Goal: Communication & Community: Share content

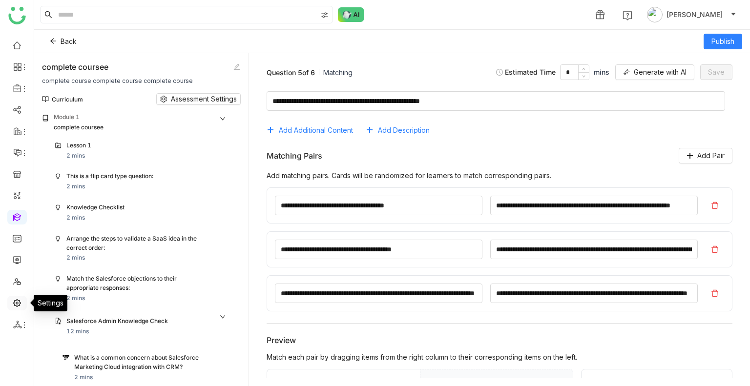
drag, startPoint x: 0, startPoint y: 0, endPoint x: 19, endPoint y: 300, distance: 300.9
click at [19, 300] on link at bounding box center [17, 302] width 9 height 8
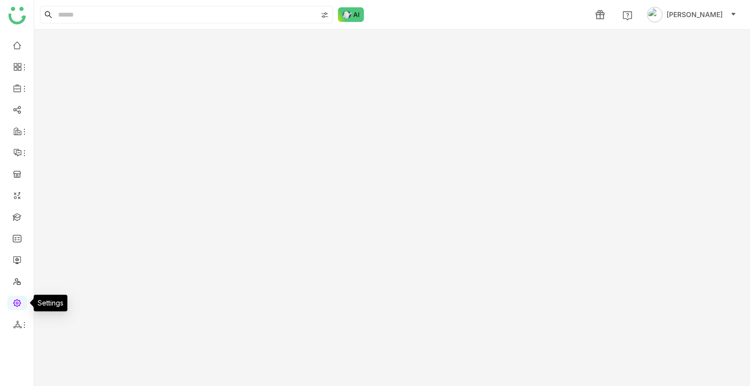
click at [19, 300] on link at bounding box center [17, 302] width 9 height 8
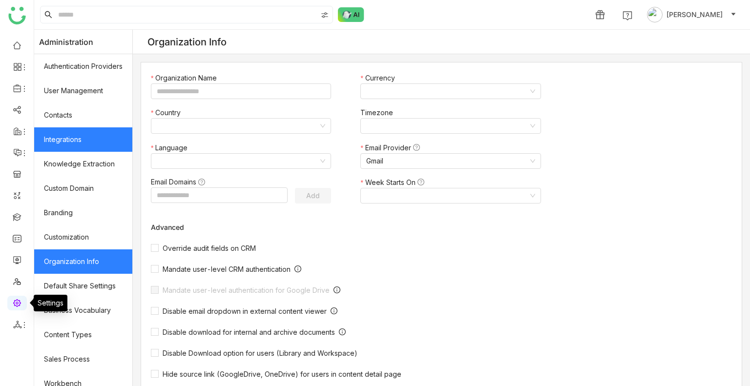
type input "*******"
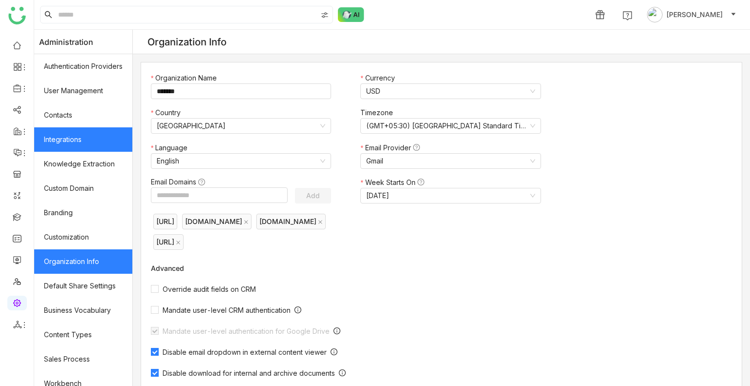
click at [82, 141] on link "Integrations" at bounding box center [83, 139] width 98 height 24
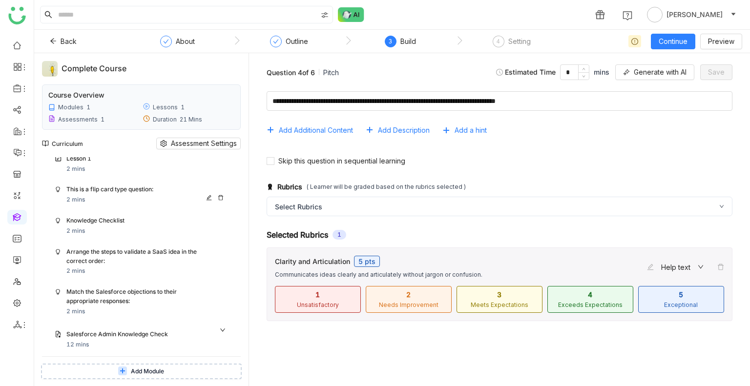
scroll to position [20, 0]
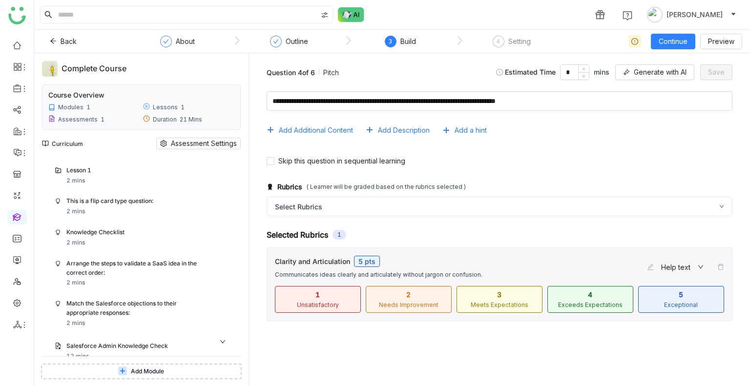
click at [189, 149] on div "Curriculum Assessment Settings" at bounding box center [141, 143] width 199 height 27
click at [190, 145] on span "Assessment Settings" at bounding box center [204, 143] width 66 height 11
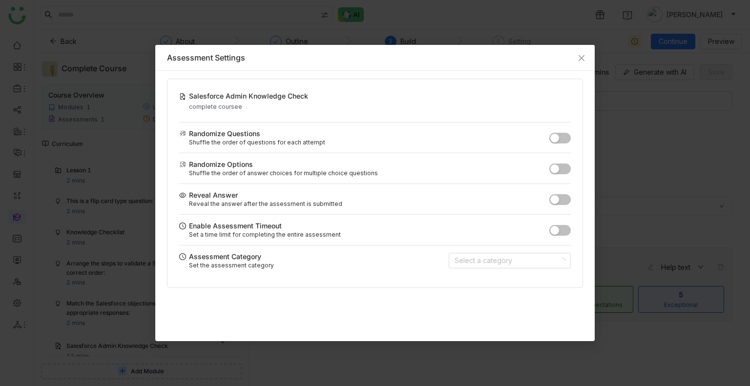
click at [558, 165] on span "button" at bounding box center [554, 169] width 9 height 9
click at [575, 64] on span "Close" at bounding box center [581, 58] width 26 height 26
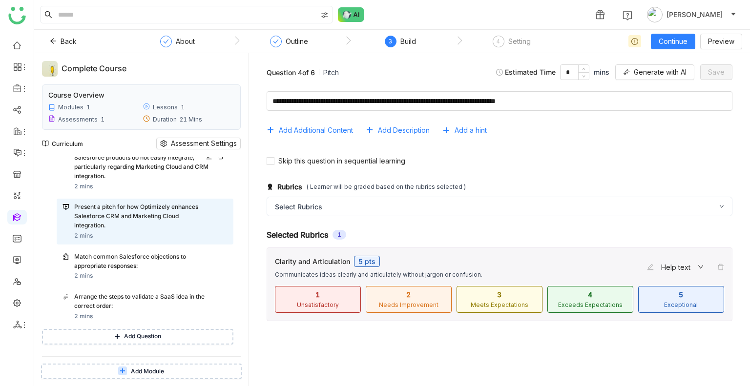
scroll to position [344, 0]
click at [171, 265] on div "Match common Salesforce objections to appropriate responses:" at bounding box center [141, 261] width 135 height 19
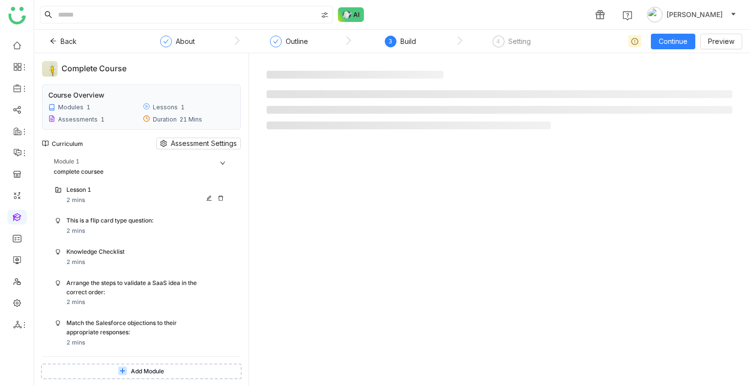
click at [102, 208] on div "Lesson 1 2 mins" at bounding box center [141, 195] width 185 height 27
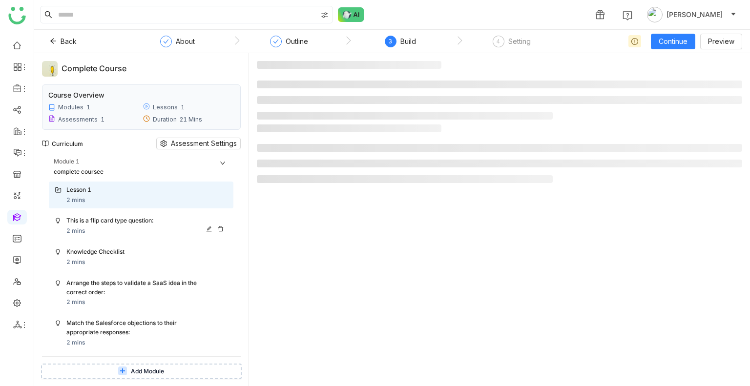
click at [115, 227] on div "This is a flip card type question: 2 mins" at bounding box center [146, 226] width 161 height 20
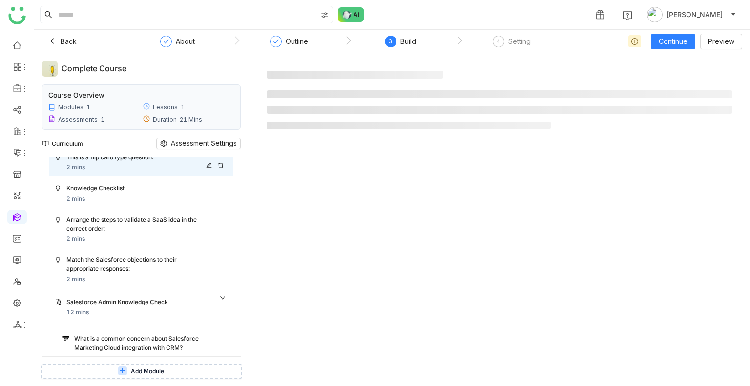
scroll to position [68, 0]
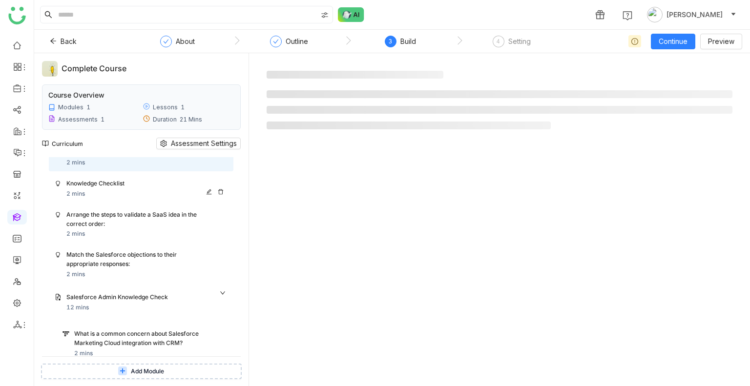
click at [101, 199] on div "Knowledge Checklist 2 mins" at bounding box center [141, 188] width 185 height 27
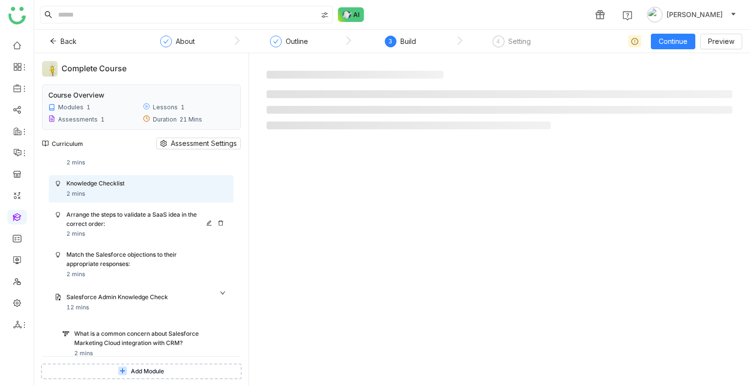
click at [126, 223] on div "Arrange the steps to validate a SaaS idea in the correct order:" at bounding box center [137, 219] width 142 height 19
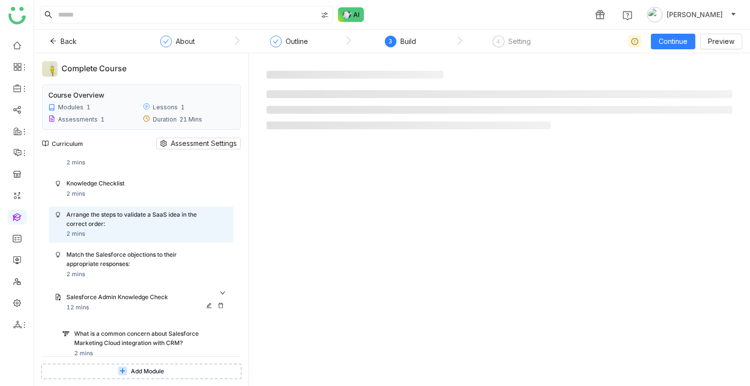
click at [148, 290] on div "Salesforce Admin Knowledge Check 12 mins" at bounding box center [141, 302] width 185 height 31
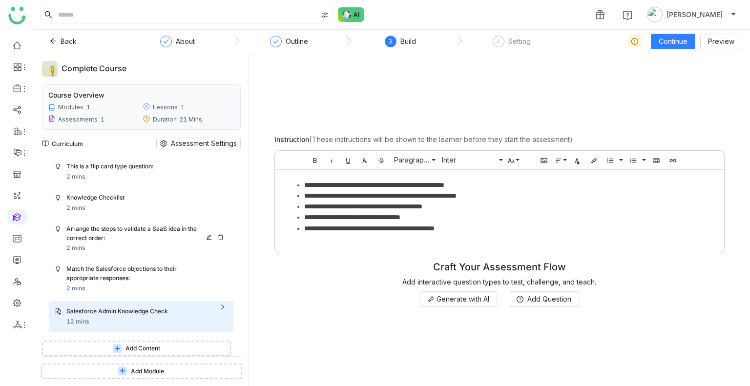
scroll to position [54, 0]
click at [133, 255] on div "Arrange the steps to validate a SaaS idea in the correct order: 2 mins" at bounding box center [141, 239] width 185 height 37
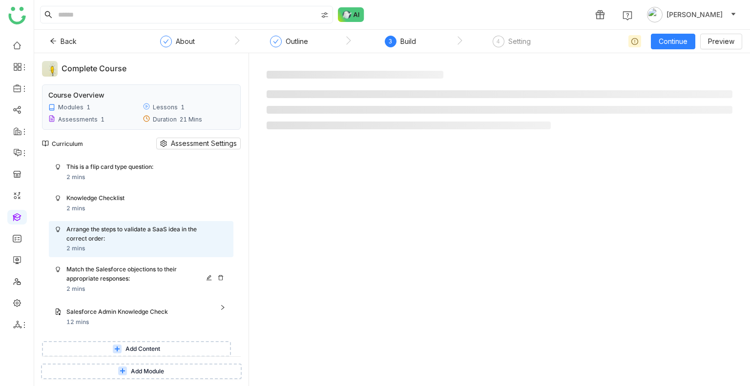
click at [137, 267] on div "Match the Salesforce objections to their appropriate responses:" at bounding box center [137, 274] width 142 height 19
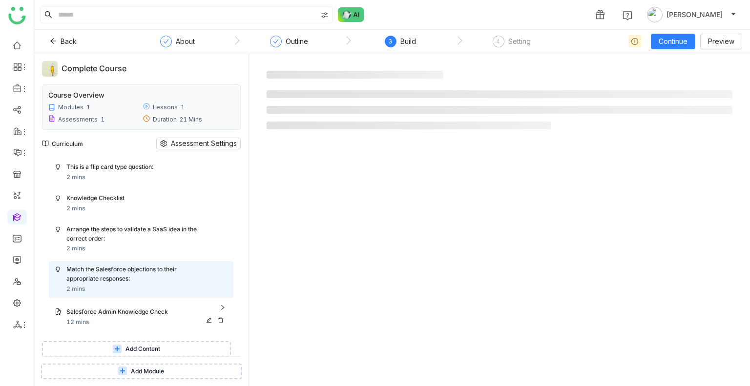
click at [139, 314] on div "Salesforce Admin Knowledge Check" at bounding box center [137, 312] width 142 height 9
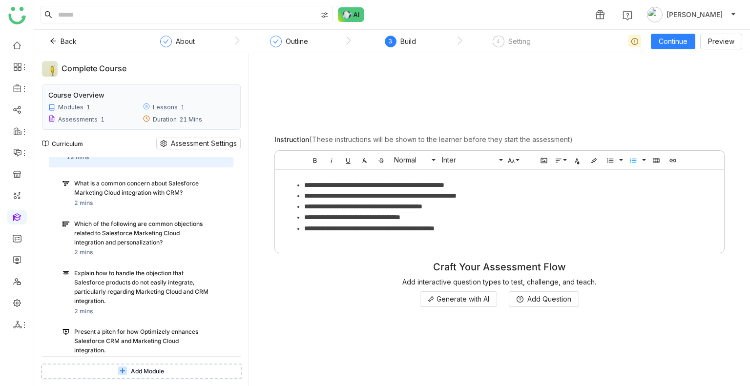
scroll to position [221, 0]
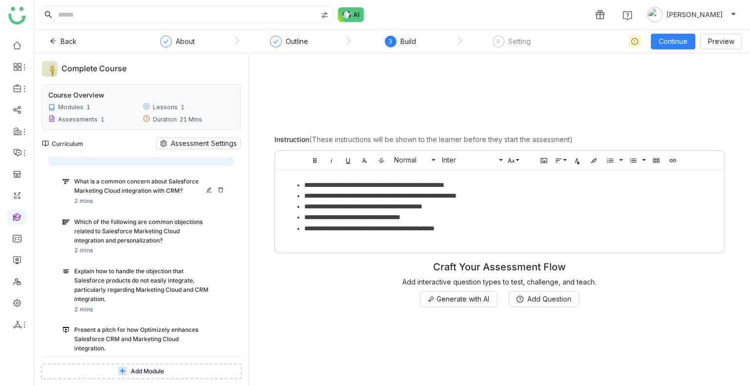
click at [126, 200] on div "What is a common concern about Salesforce Marketing Cloud integration with CRM?…" at bounding box center [150, 191] width 153 height 29
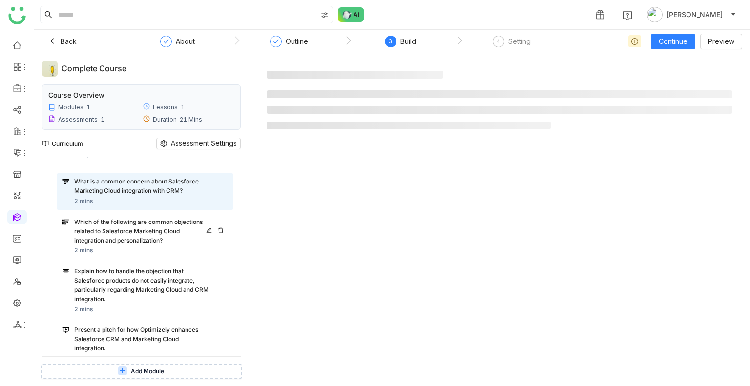
click at [144, 235] on div "Which of the following are common objections related to Salesforce Marketing Cl…" at bounding box center [141, 231] width 135 height 27
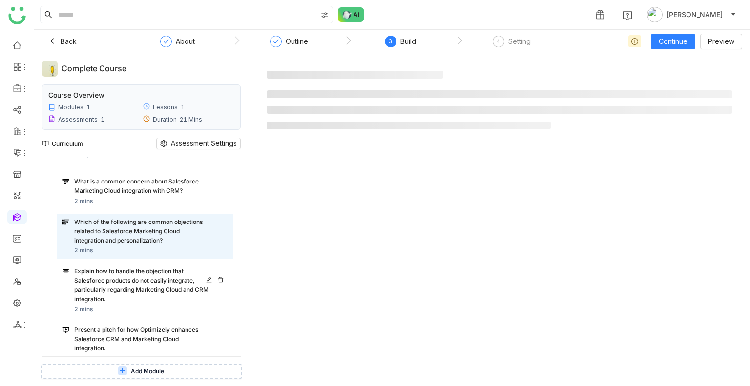
click at [158, 286] on div "Explain how to handle the objection that Salesforce products do not easily inte…" at bounding box center [141, 285] width 135 height 37
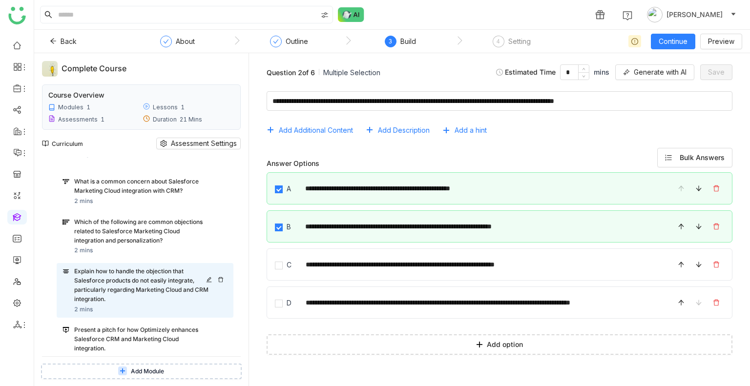
type textarea "**********"
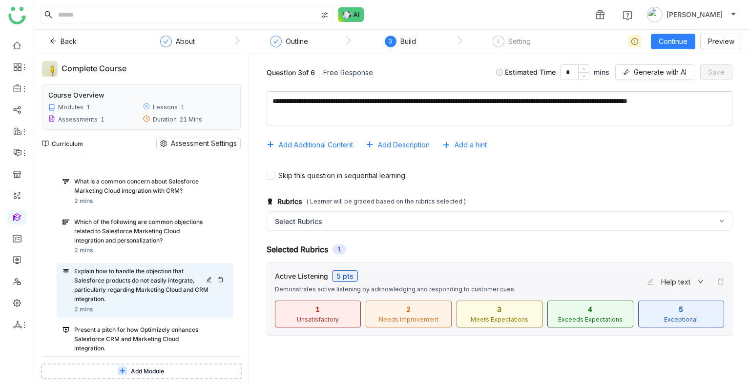
scroll to position [338, 0]
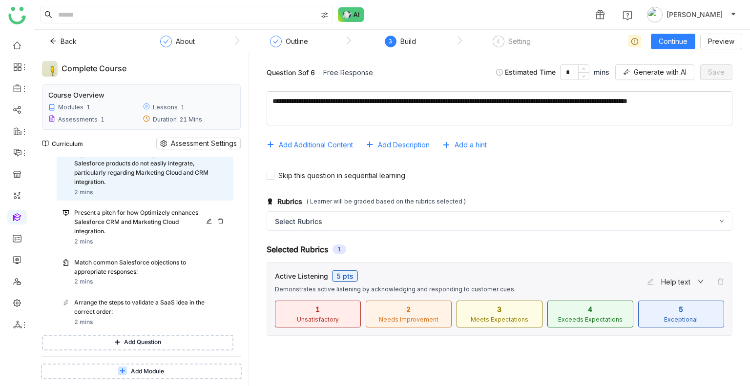
click at [152, 218] on div "Present a pitch for how Optimizely enhances Salesforce CRM and Marketing Cloud …" at bounding box center [141, 222] width 135 height 27
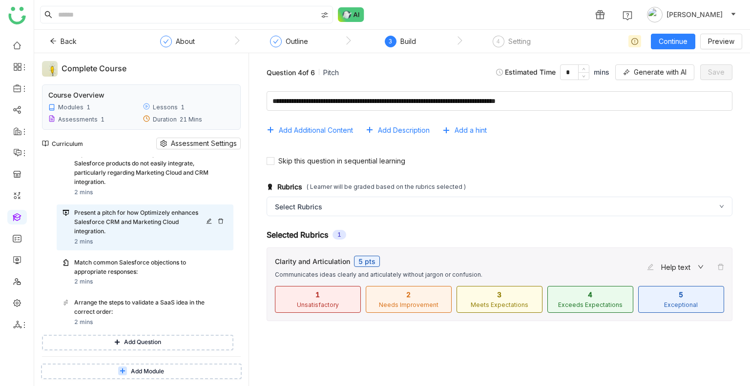
scroll to position [363, 0]
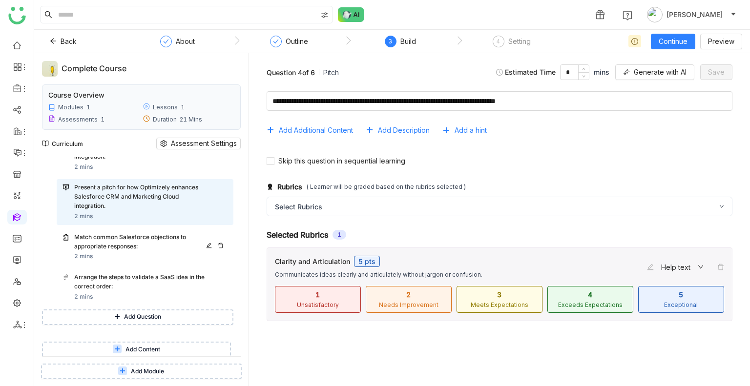
click at [150, 231] on div "Match common Salesforce objections to appropriate responses: 2 mins" at bounding box center [145, 247] width 177 height 37
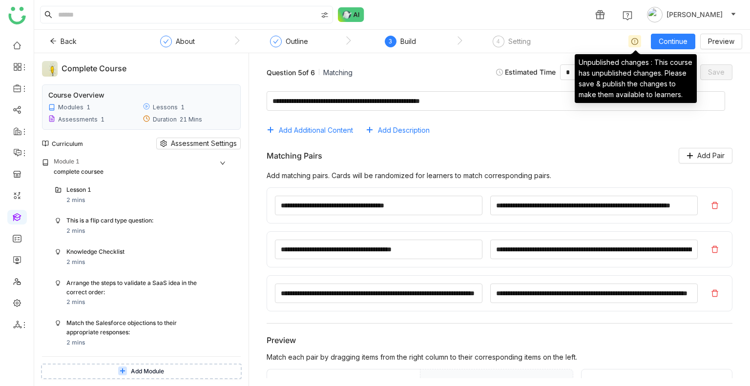
click at [636, 41] on icon at bounding box center [634, 41] width 7 height 7
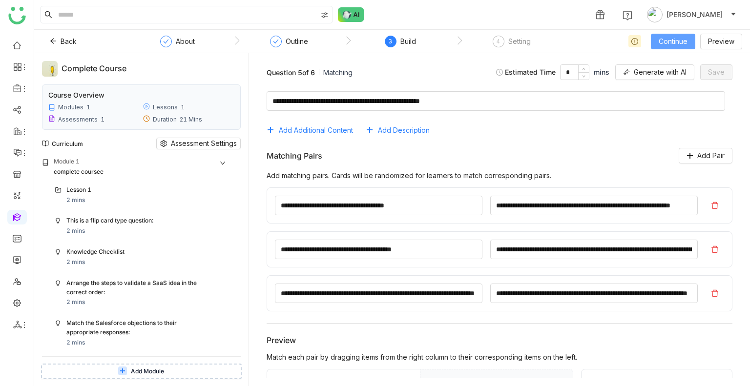
click at [657, 43] on button "Continue" at bounding box center [673, 42] width 44 height 16
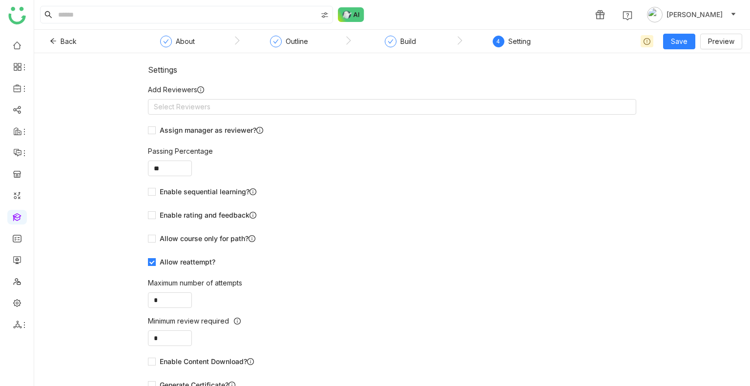
click at [300, 115] on form "Add Reviewers Select Reviewers Assign manager as reviewer? Passing Percentage *…" at bounding box center [392, 238] width 488 height 309
click at [297, 112] on nz-select-top-control "Select Reviewers" at bounding box center [392, 107] width 488 height 16
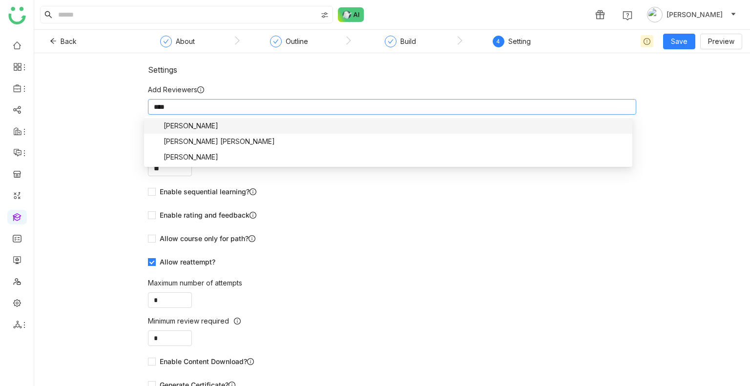
type input "*****"
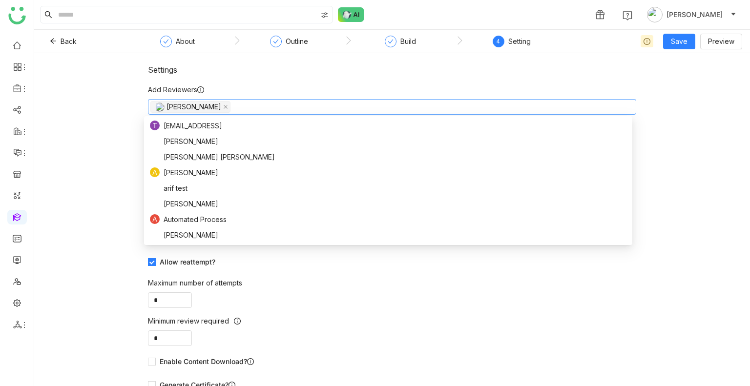
click at [276, 62] on div "Settings Add Reviewers Uday Bhanu Assign manager as reviewer? Passing Percentag…" at bounding box center [392, 219] width 716 height 333
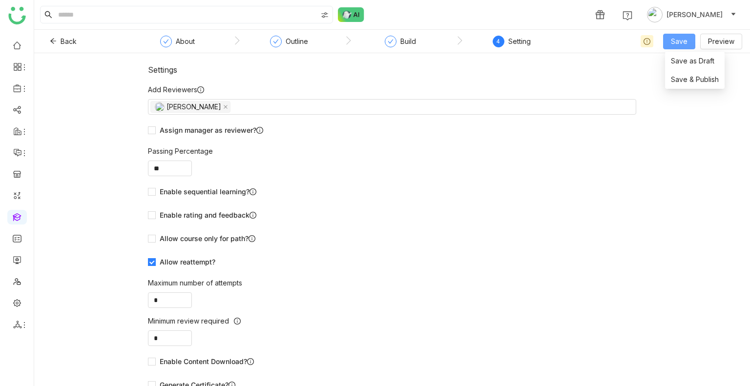
click at [671, 42] on button "Save" at bounding box center [679, 42] width 32 height 16
click at [680, 70] on li "Save & Publish" at bounding box center [695, 79] width 60 height 19
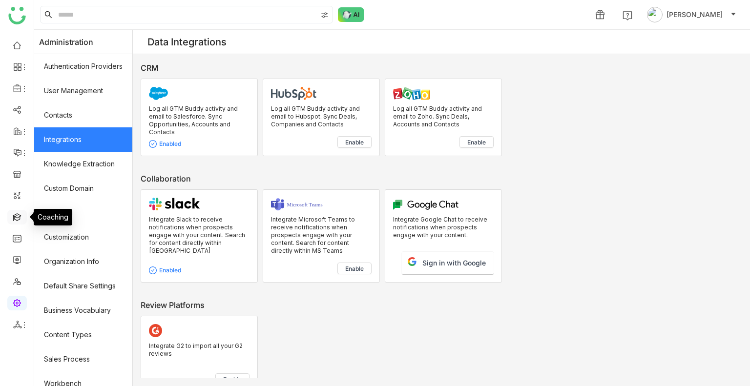
click at [15, 220] on link at bounding box center [17, 216] width 9 height 8
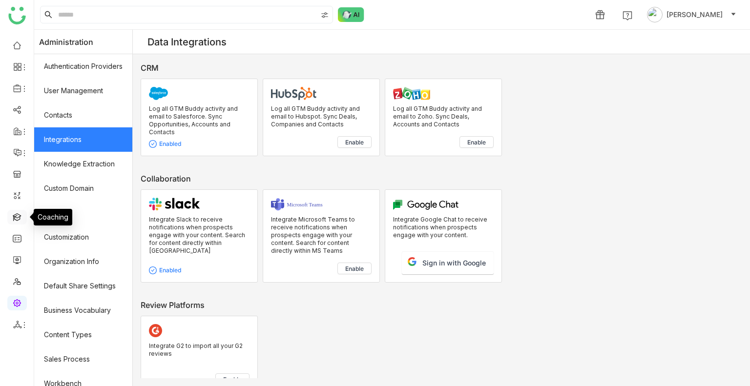
click at [15, 220] on link at bounding box center [17, 216] width 9 height 8
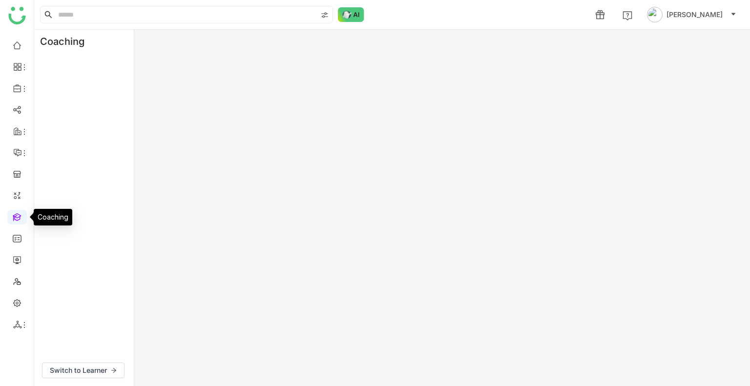
click at [15, 220] on link at bounding box center [17, 216] width 9 height 8
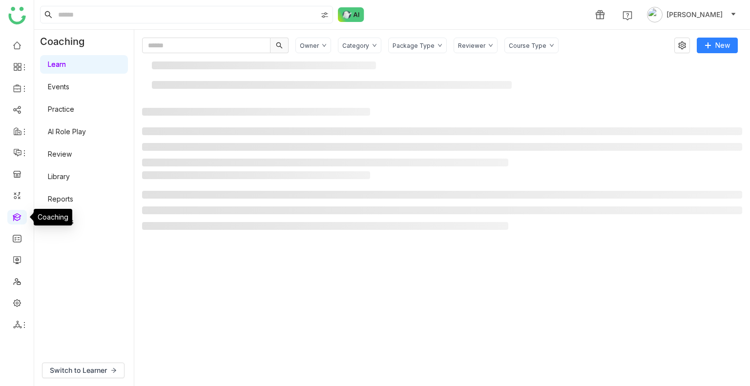
click at [15, 220] on link at bounding box center [17, 216] width 9 height 8
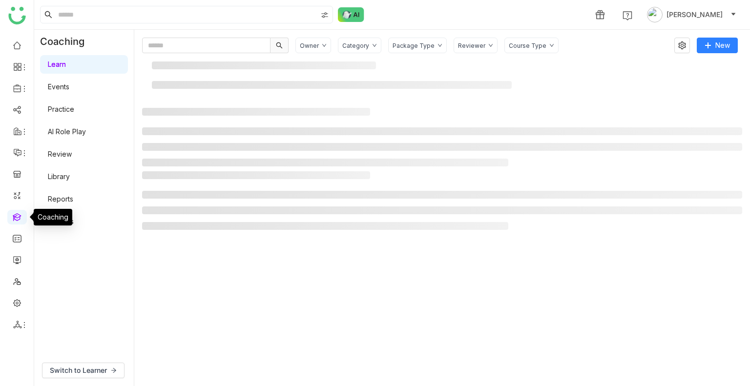
click at [15, 220] on link at bounding box center [17, 216] width 9 height 8
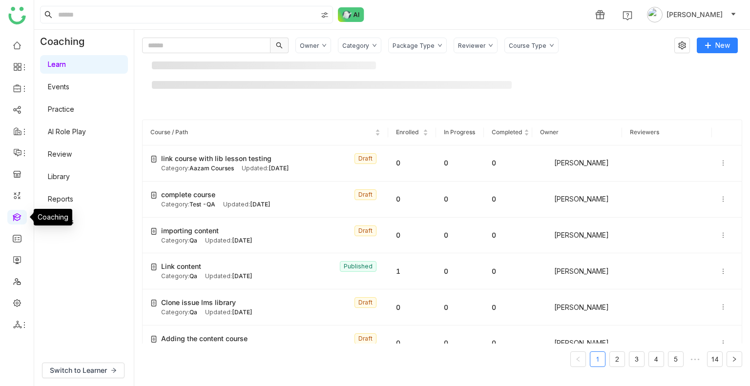
click at [15, 220] on link at bounding box center [17, 216] width 9 height 8
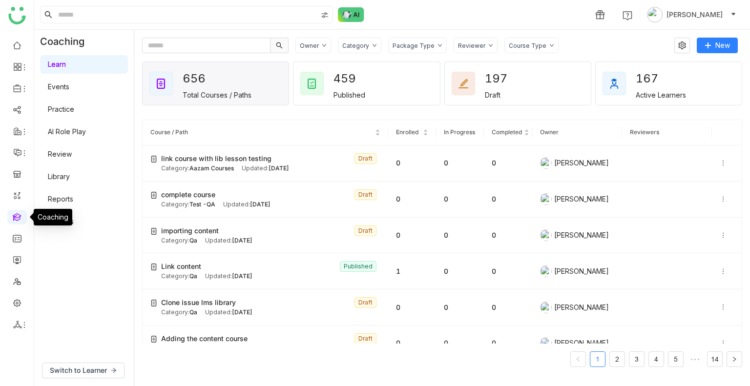
click at [15, 220] on link at bounding box center [17, 216] width 9 height 8
click at [633, 365] on link "3" at bounding box center [637, 359] width 15 height 15
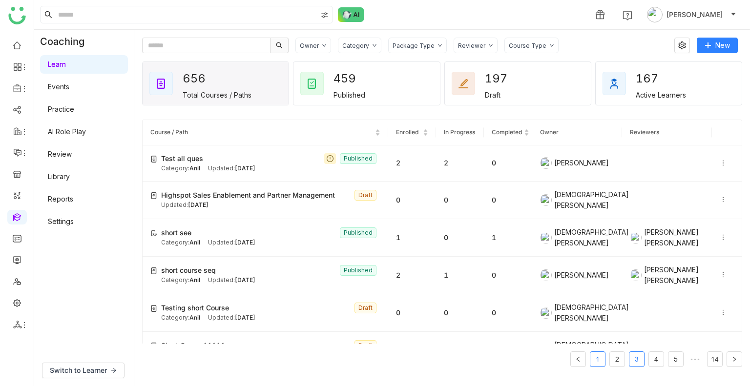
click at [596, 361] on link "1" at bounding box center [597, 359] width 15 height 15
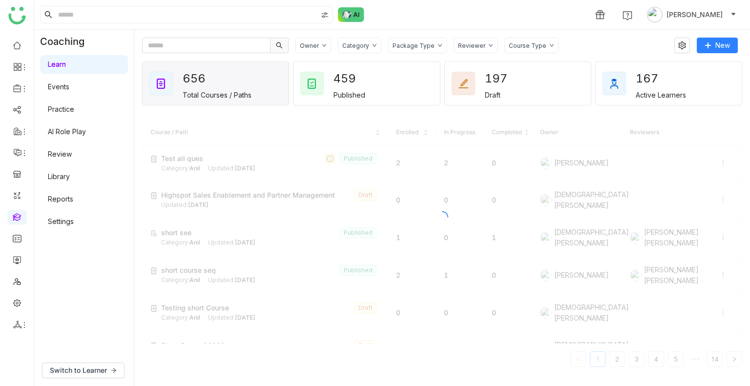
click at [596, 361] on div "Course / Path Enrolled In Progress Completed Owner Reviewers Test all ques Publ…" at bounding box center [442, 244] width 600 height 248
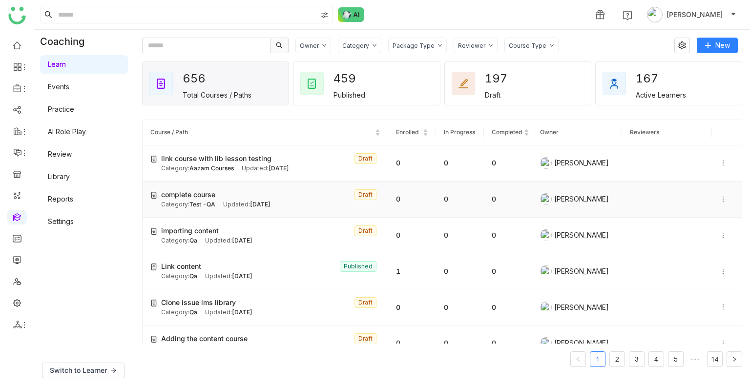
click at [219, 194] on div "complete course Draft" at bounding box center [270, 194] width 219 height 11
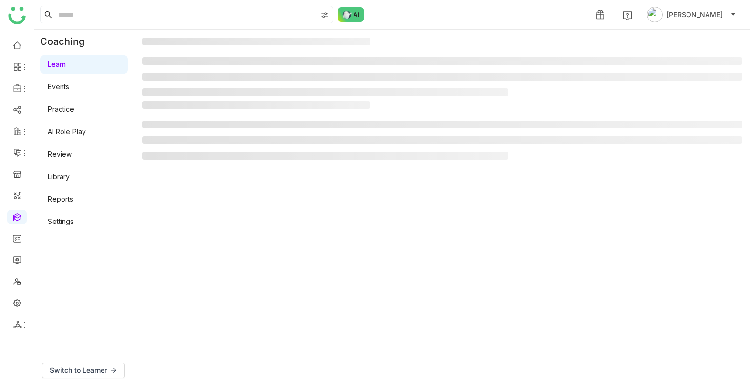
click at [219, 194] on gtmb-manage-detail-wrapper at bounding box center [442, 208] width 600 height 341
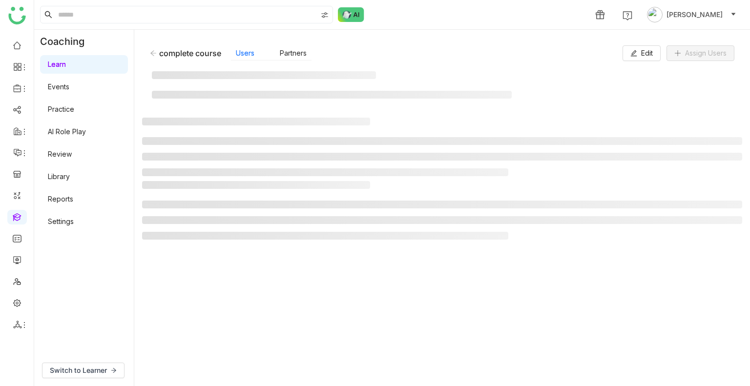
click at [219, 194] on div at bounding box center [442, 212] width 600 height 63
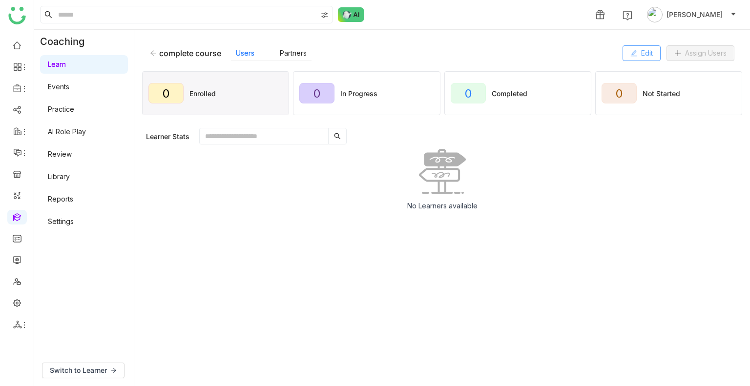
click at [647, 49] on span "Edit" at bounding box center [647, 53] width 12 height 11
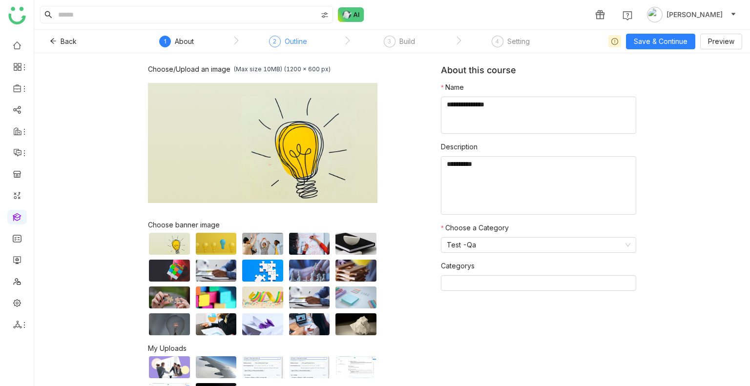
click at [276, 41] on div "2" at bounding box center [275, 42] width 12 height 12
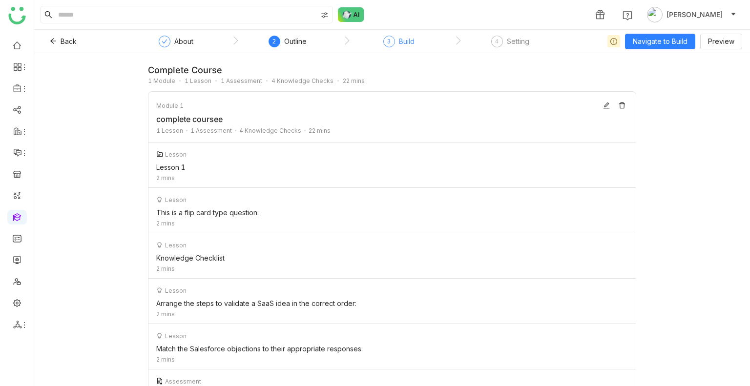
click at [398, 45] on div "3 Build" at bounding box center [398, 45] width 31 height 18
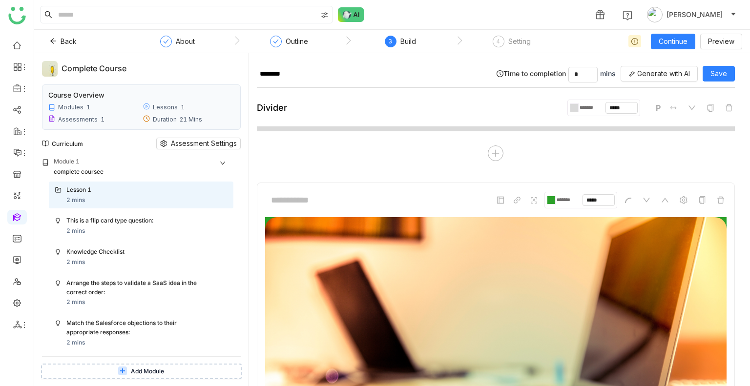
click at [181, 150] on div "Curriculum Assessment Settings" at bounding box center [141, 143] width 199 height 27
click at [192, 144] on span "Assessment Settings" at bounding box center [204, 143] width 66 height 11
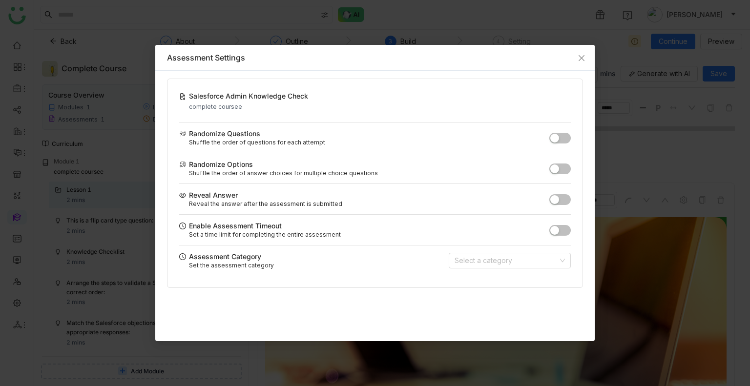
click at [554, 226] on span "button" at bounding box center [554, 230] width 9 height 9
click at [585, 54] on icon "Close" at bounding box center [582, 58] width 8 height 8
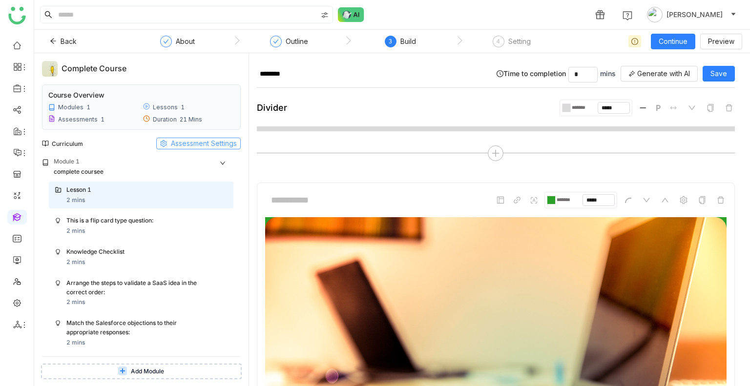
click at [189, 141] on span "Assessment Settings" at bounding box center [204, 143] width 66 height 11
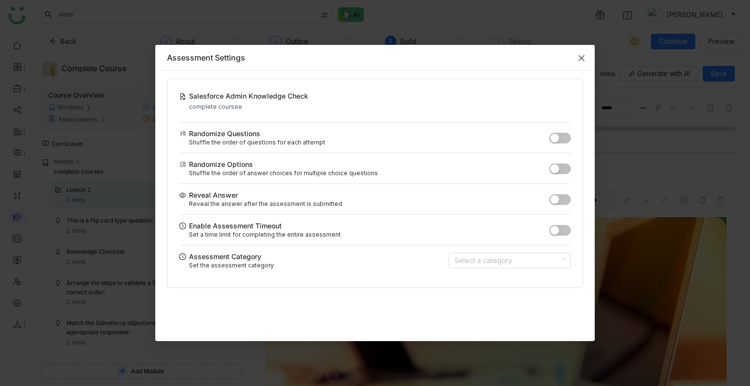
drag, startPoint x: 580, startPoint y: 58, endPoint x: 357, endPoint y: 14, distance: 226.9
click at [580, 58] on icon "Close" at bounding box center [582, 58] width 8 height 8
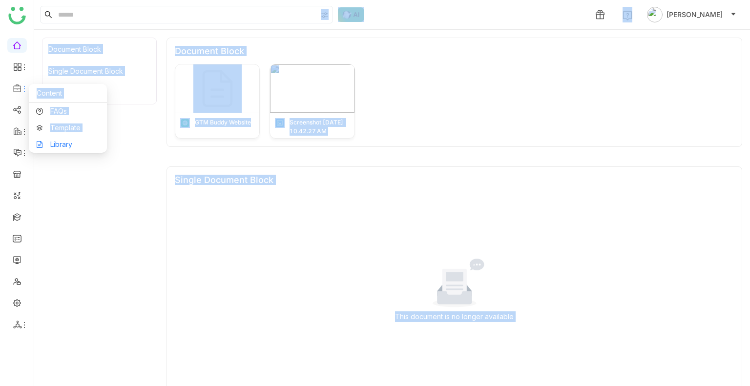
drag, startPoint x: 19, startPoint y: 84, endPoint x: 76, endPoint y: 142, distance: 81.2
click at [76, 142] on body "1 [PERSON_NAME] Document Block Single Document Block Document Block Document Bl…" at bounding box center [375, 193] width 750 height 386
click at [76, 142] on div "Document Block Single Document Block Document Block" at bounding box center [99, 187] width 115 height 298
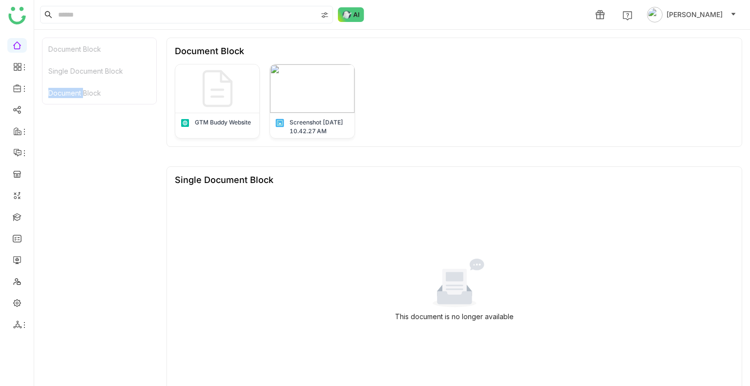
click at [76, 142] on div "Document Block Single Document Block Document Block" at bounding box center [99, 187] width 115 height 298
click at [72, 141] on link "Library" at bounding box center [67, 144] width 63 height 7
click at [72, 139] on div "Document Block Single Document Block Document Block" at bounding box center [99, 187] width 115 height 298
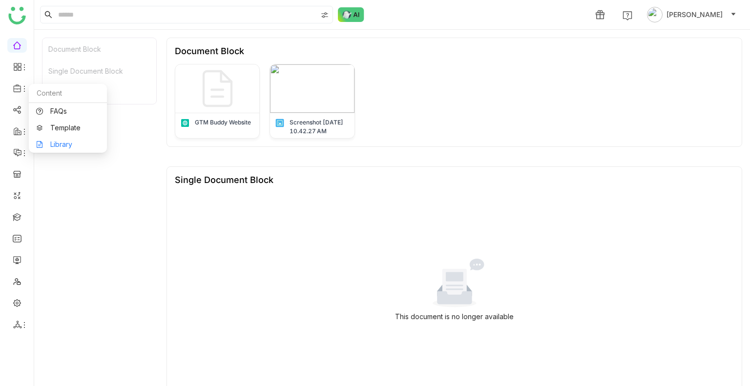
click at [72, 139] on div "Document Block Single Document Block Document Block" at bounding box center [99, 187] width 115 height 298
click at [18, 93] on li at bounding box center [17, 88] width 20 height 15
click at [9, 89] on div at bounding box center [17, 88] width 20 height 9
click at [61, 141] on link "Library" at bounding box center [67, 144] width 63 height 7
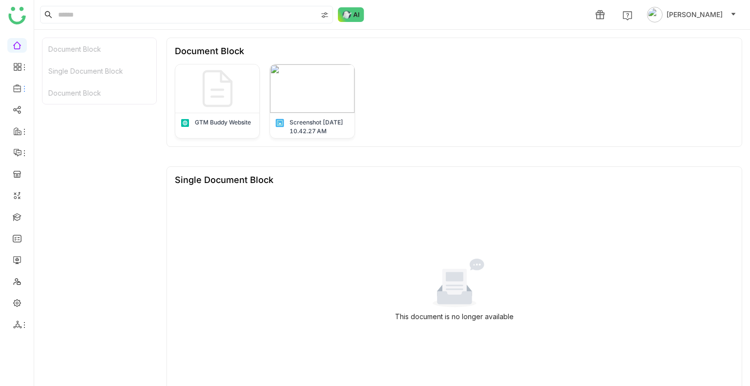
click at [61, 139] on body "1 Uday Bhanu Document Block Single Document Block Document Block Document Block…" at bounding box center [375, 193] width 750 height 386
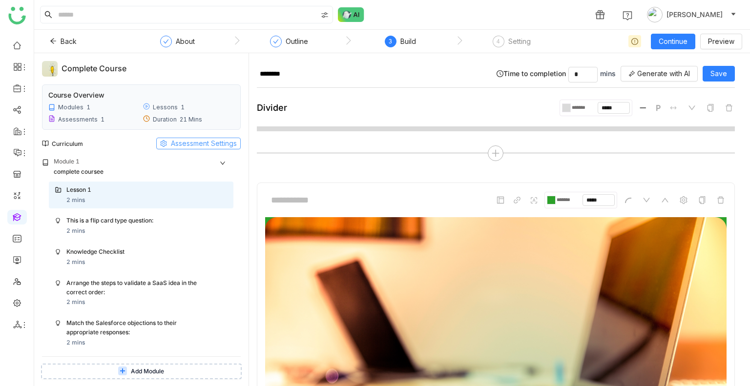
click at [215, 145] on span "Assessment Settings" at bounding box center [204, 143] width 66 height 11
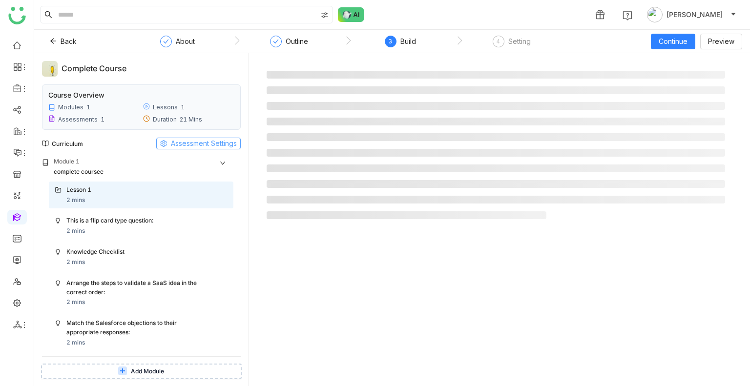
click at [218, 142] on span "Assessment Settings" at bounding box center [204, 143] width 66 height 11
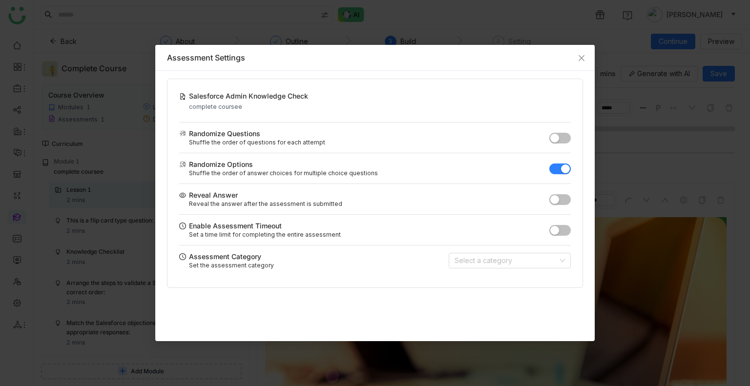
click at [563, 230] on button "button" at bounding box center [559, 230] width 21 height 11
click at [563, 230] on span "button" at bounding box center [565, 230] width 9 height 9
click at [563, 230] on button "button" at bounding box center [559, 230] width 21 height 11
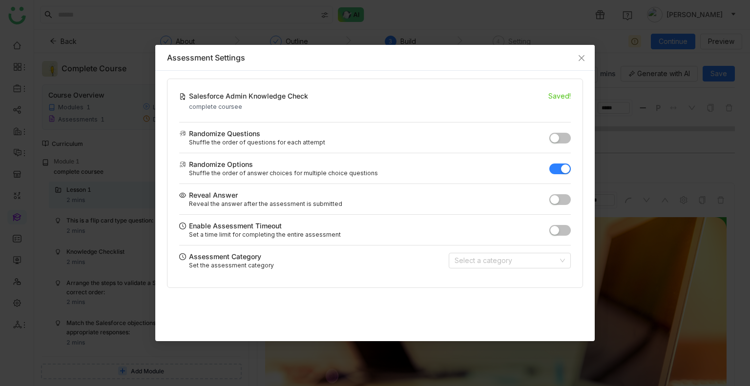
click at [563, 230] on button "button" at bounding box center [559, 230] width 21 height 11
click at [563, 230] on span "button" at bounding box center [565, 230] width 9 height 9
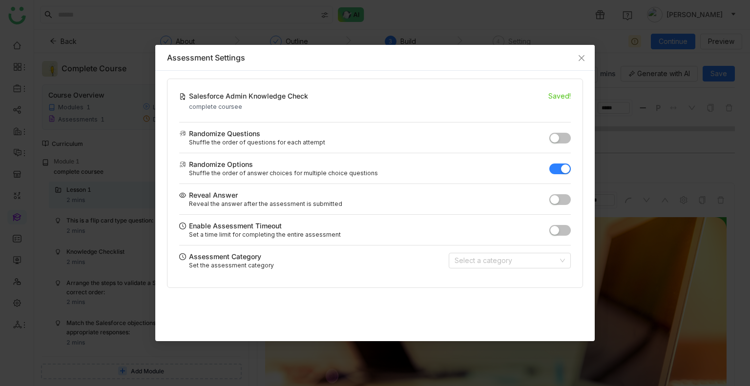
click at [563, 230] on button "button" at bounding box center [559, 230] width 21 height 11
click at [510, 230] on input "**" at bounding box center [514, 230] width 29 height 16
type input "*"
click at [510, 230] on input "*" at bounding box center [514, 230] width 29 height 16
type input "*"
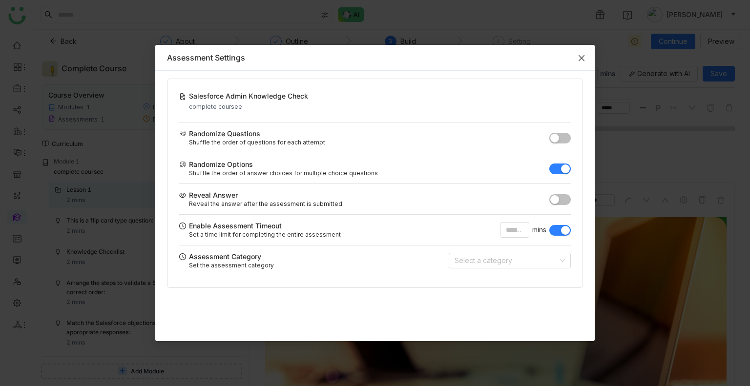
click at [578, 63] on span "Close" at bounding box center [581, 58] width 26 height 26
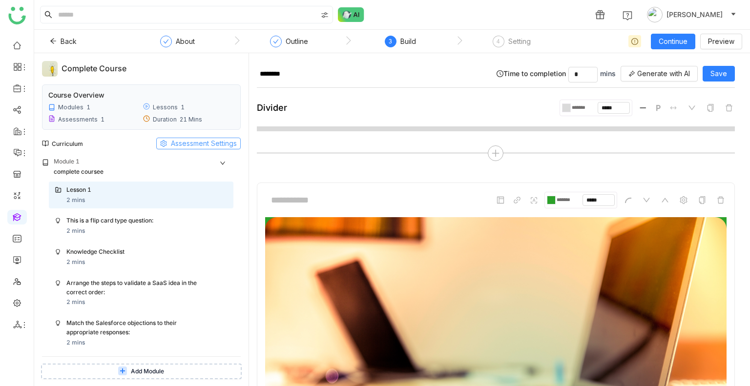
click at [191, 145] on span "Assessment Settings" at bounding box center [204, 143] width 66 height 11
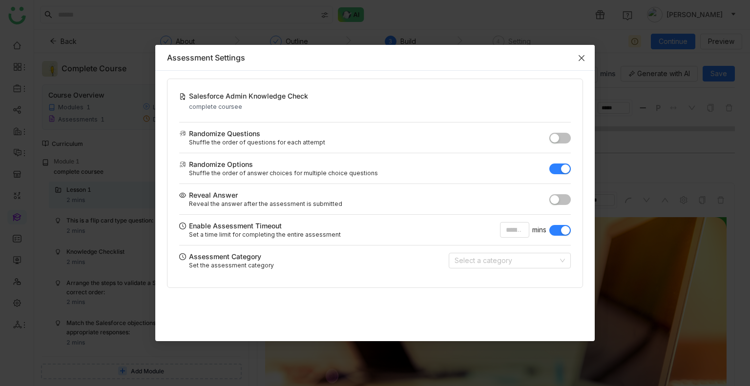
click at [584, 62] on icon "Close" at bounding box center [582, 58] width 8 height 8
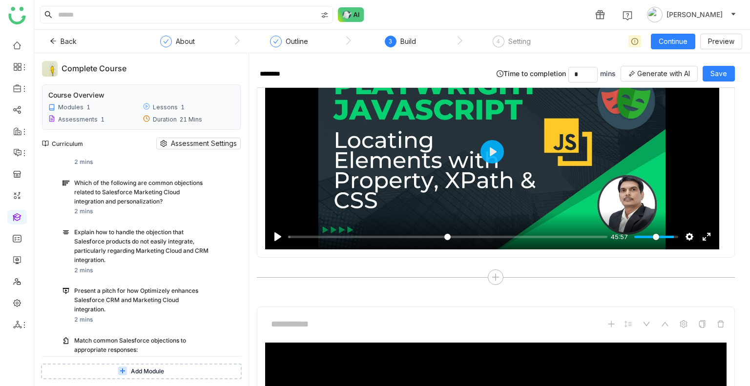
scroll to position [1047, 0]
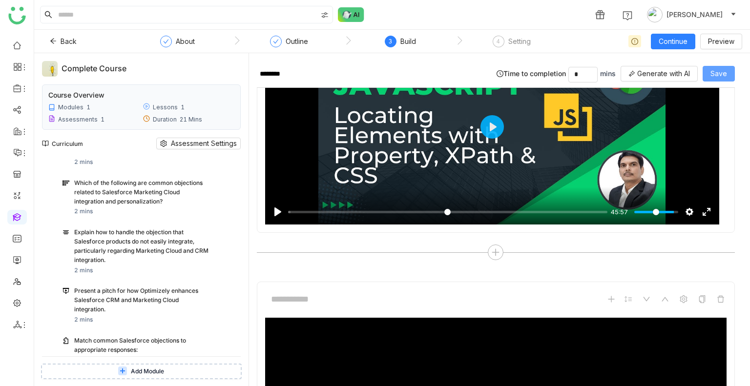
click at [710, 73] on button "Save" at bounding box center [719, 74] width 32 height 16
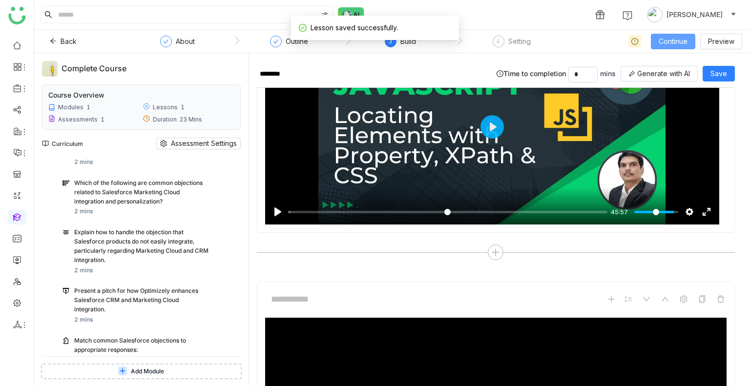
click at [669, 41] on span "Continue" at bounding box center [673, 41] width 29 height 11
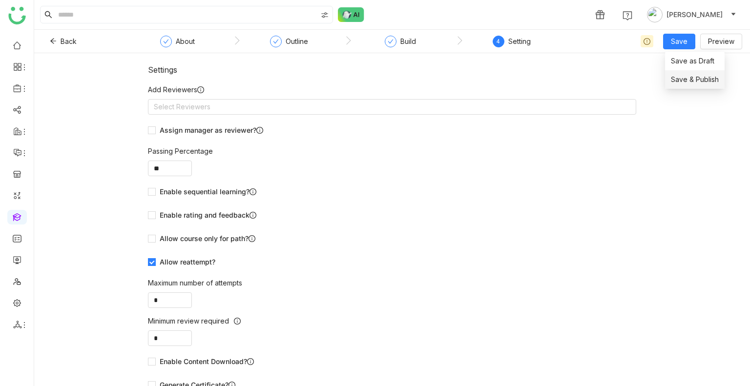
click at [683, 84] on span "Save & Publish" at bounding box center [695, 79] width 48 height 11
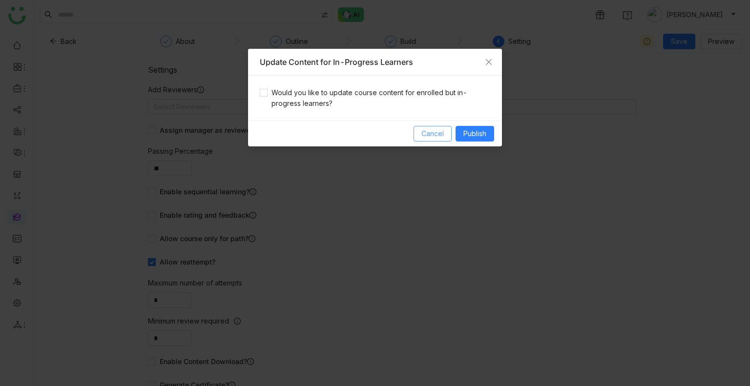
drag, startPoint x: 428, startPoint y: 131, endPoint x: 214, endPoint y: 117, distance: 214.4
click at [214, 117] on nz-modal-container "Update Content for In-Progress Learners Would you like to update course content…" at bounding box center [375, 193] width 750 height 386
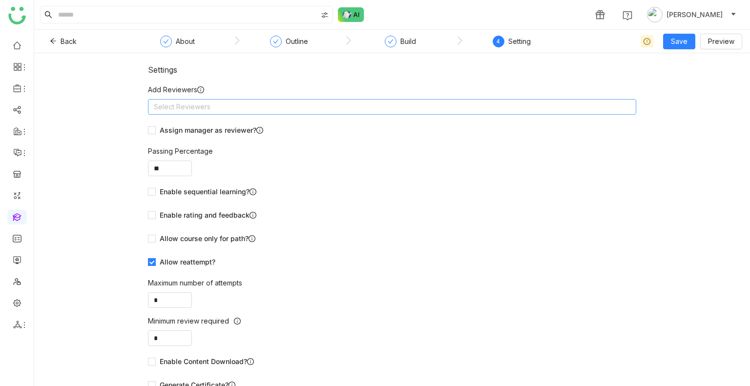
click at [313, 105] on nz-select-top-control "Select Reviewers" at bounding box center [392, 107] width 488 height 16
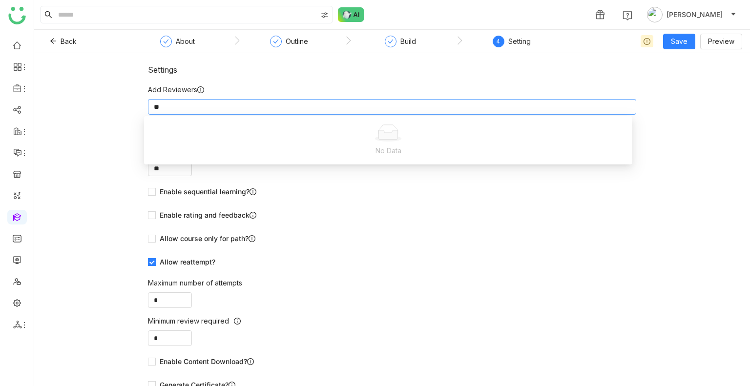
type input "*"
click at [295, 68] on div "Settings" at bounding box center [392, 70] width 488 height 10
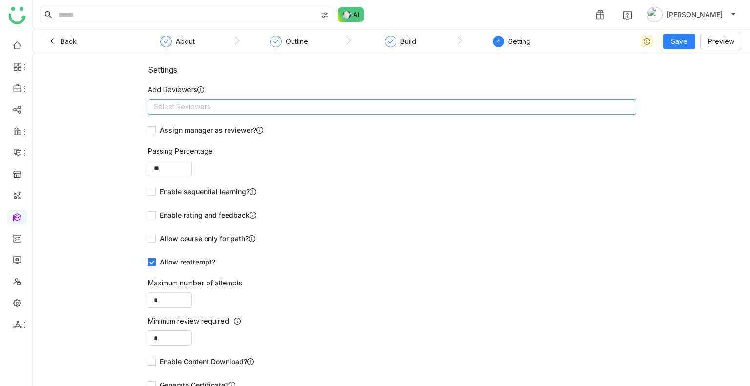
click at [231, 109] on nz-select-top-control "Select Reviewers" at bounding box center [392, 107] width 488 height 16
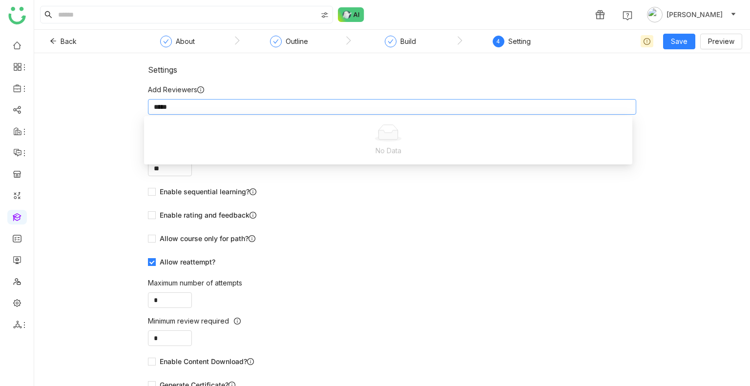
type input "*****"
click at [373, 37] on nz-step "Build" at bounding box center [400, 45] width 111 height 18
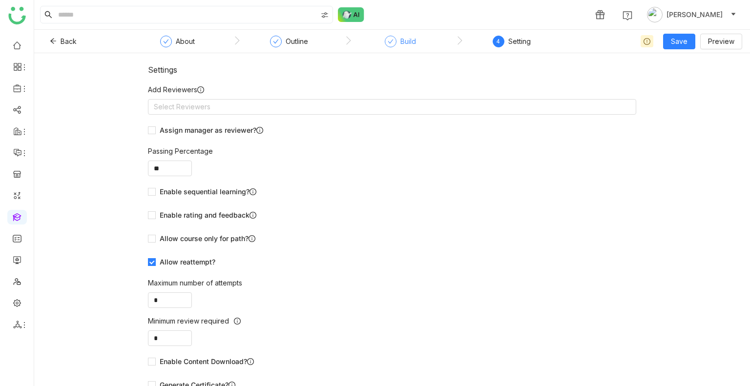
click at [395, 45] on div "Build" at bounding box center [400, 45] width 31 height 18
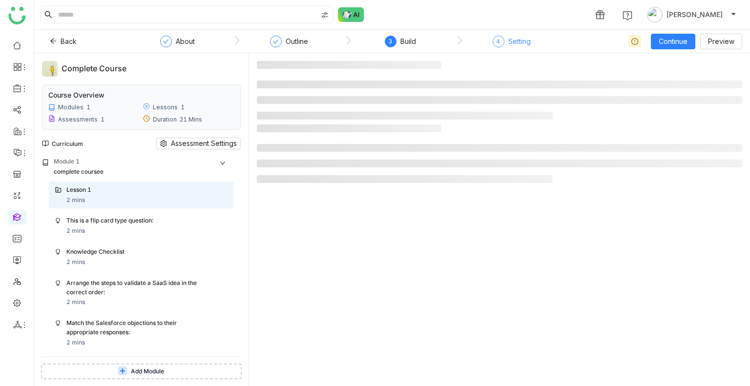
click at [520, 42] on div "Setting" at bounding box center [519, 42] width 22 height 12
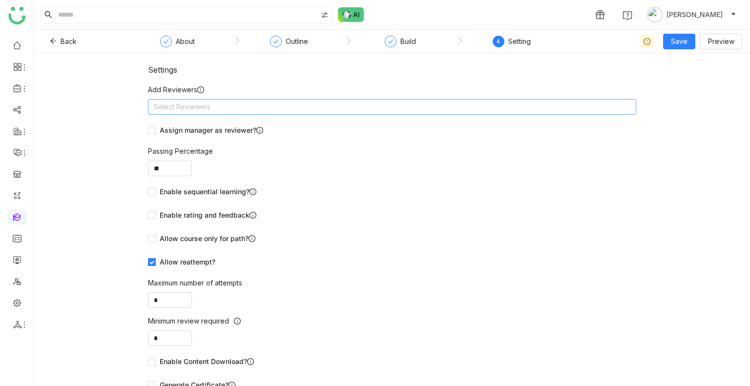
click at [191, 111] on nz-select-top-control "Select Reviewers" at bounding box center [392, 107] width 488 height 16
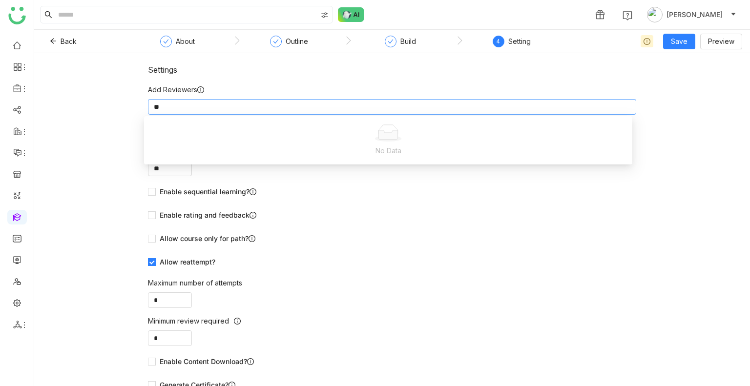
type input "*"
type input "****"
click at [321, 210] on div "Enable rating and feedback" at bounding box center [392, 215] width 488 height 11
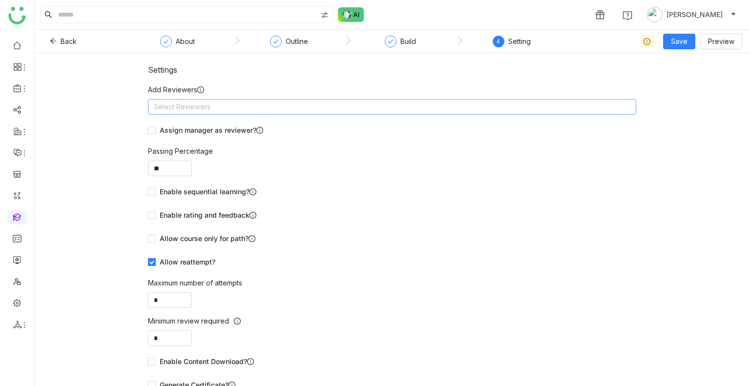
click at [237, 107] on nz-select-top-control "Select Reviewers" at bounding box center [392, 107] width 488 height 16
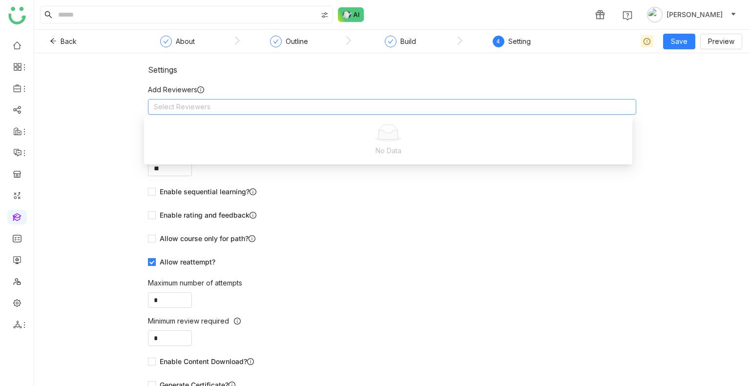
click at [237, 107] on nz-select-top-control "Select Reviewers" at bounding box center [392, 107] width 488 height 16
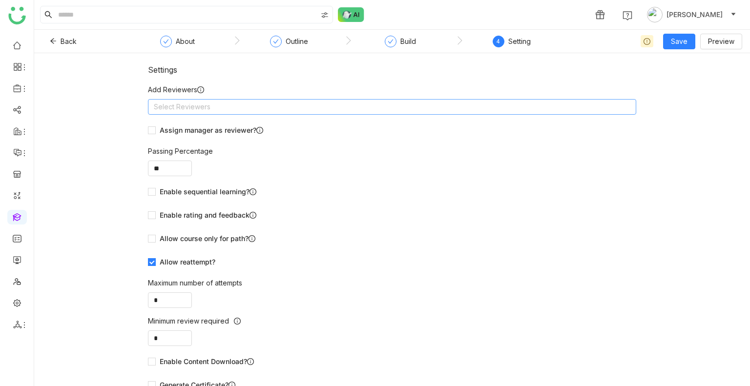
click at [237, 107] on nz-select-top-control "Select Reviewers" at bounding box center [392, 107] width 488 height 16
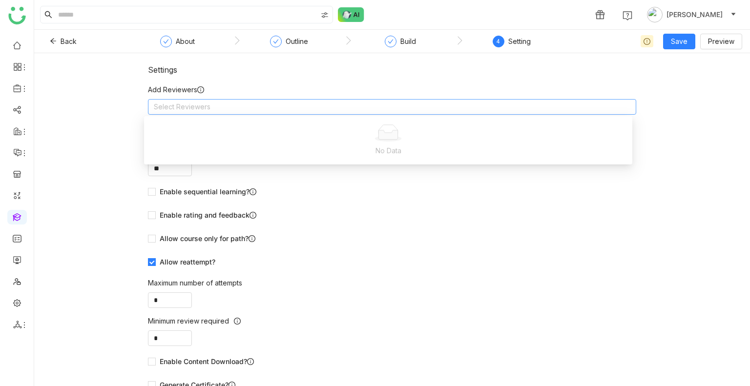
click at [237, 107] on nz-select-top-control "Select Reviewers" at bounding box center [392, 107] width 488 height 16
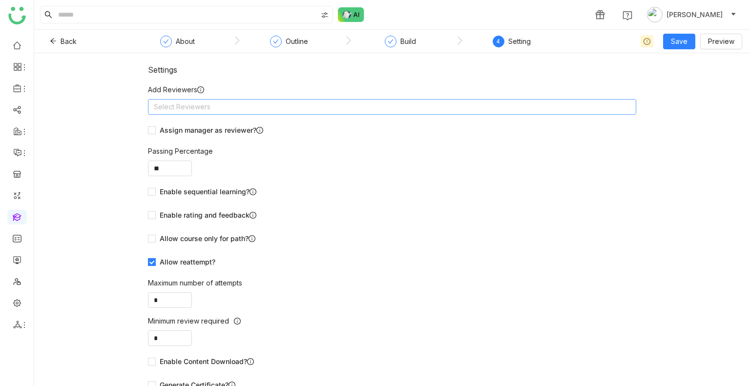
click at [237, 107] on nz-select-top-control "Select Reviewers" at bounding box center [392, 107] width 488 height 16
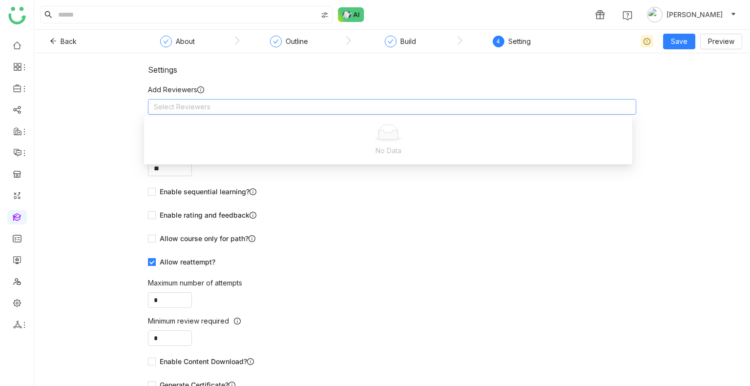
click at [237, 107] on nz-select-top-control "Select Reviewers" at bounding box center [392, 107] width 488 height 16
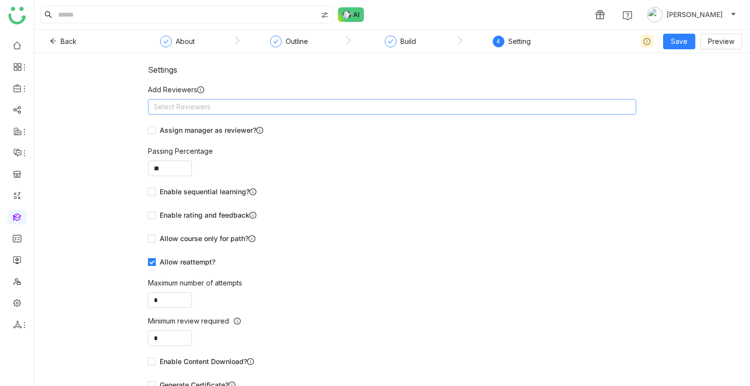
click at [237, 107] on nz-select-top-control "Select Reviewers" at bounding box center [392, 107] width 488 height 16
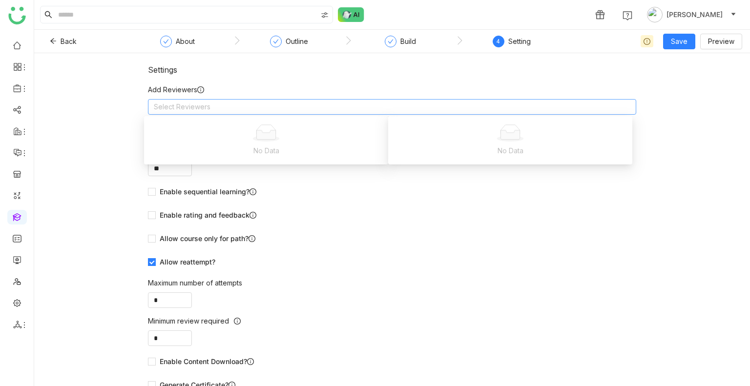
click at [237, 107] on nz-select-top-control "Select Reviewers" at bounding box center [392, 107] width 488 height 16
click at [305, 40] on div "Outline" at bounding box center [297, 42] width 22 height 12
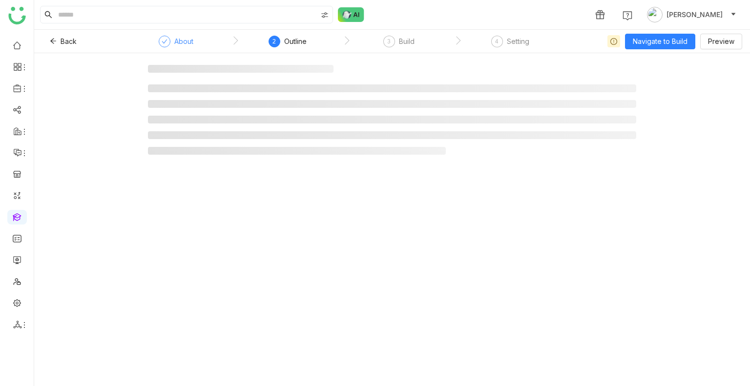
click at [192, 49] on div "About" at bounding box center [176, 45] width 35 height 18
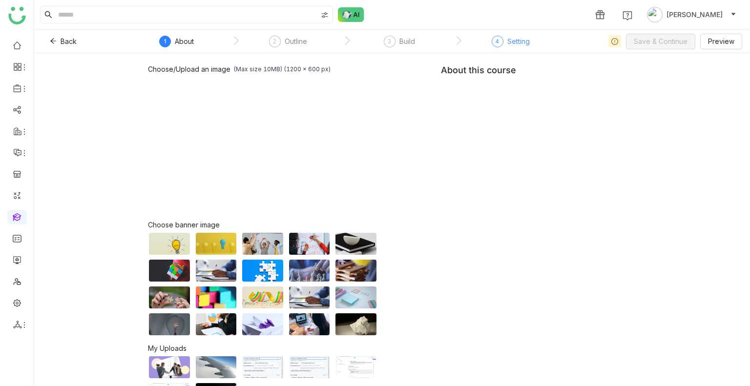
click at [505, 48] on div "4 Setting" at bounding box center [511, 45] width 38 height 18
click at [295, 54] on div "Choose/Upload an image (Max size 10MB) (1200 x 600 px) Browse Image Choose bann…" at bounding box center [392, 219] width 716 height 333
click at [291, 42] on div "Outline" at bounding box center [296, 42] width 22 height 12
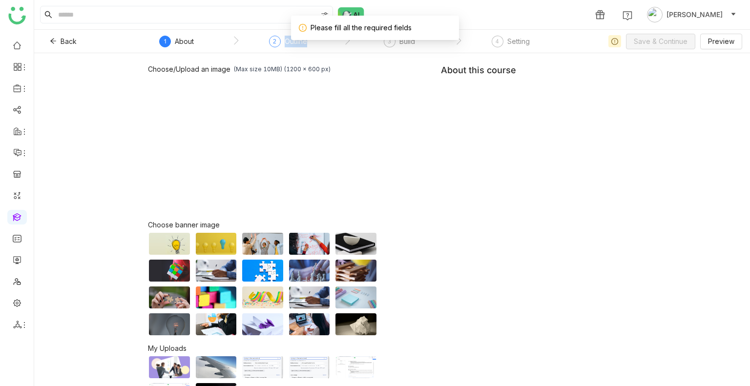
click at [291, 42] on div "Outline" at bounding box center [296, 42] width 22 height 12
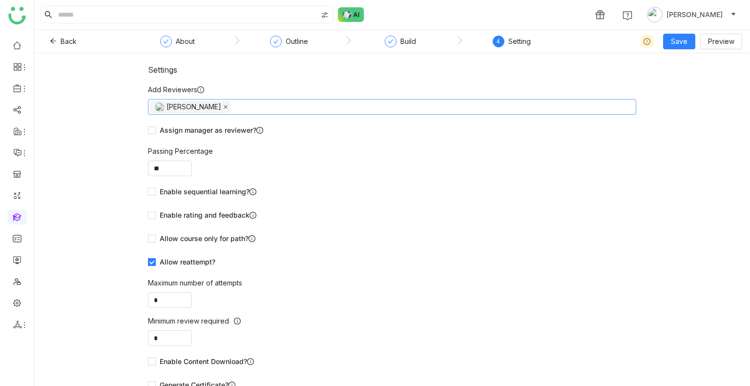
click at [223, 105] on icon at bounding box center [225, 107] width 5 height 5
click at [209, 105] on nz-select-top-control "Select Reviewers" at bounding box center [392, 107] width 488 height 16
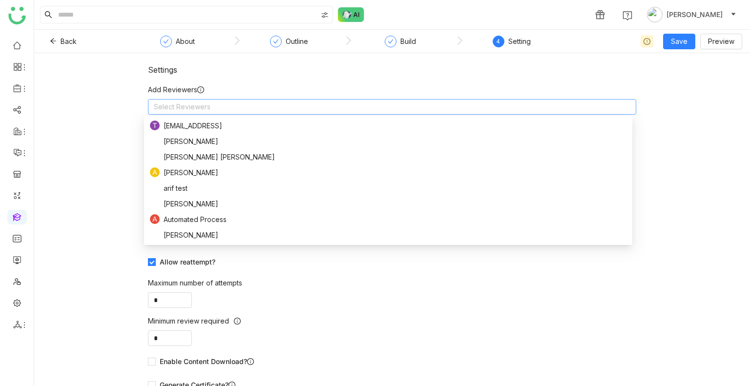
scroll to position [703, 0]
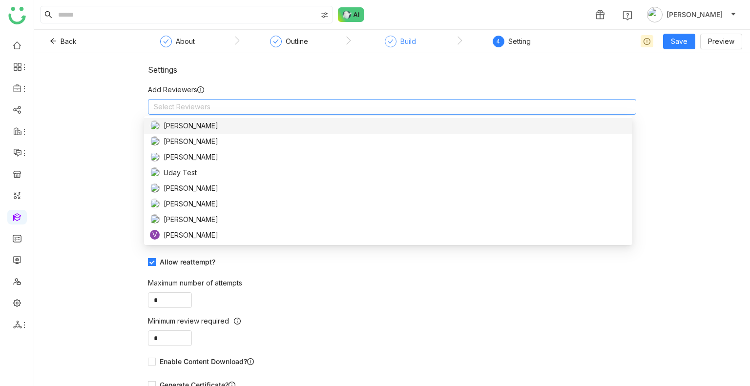
click at [403, 42] on div "Build" at bounding box center [408, 42] width 16 height 12
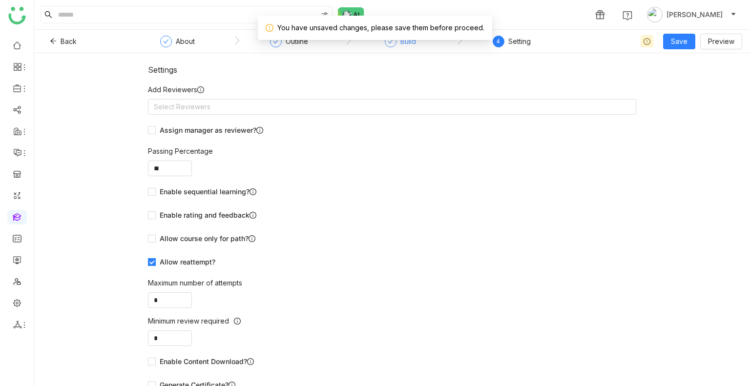
click at [403, 42] on div "Build" at bounding box center [408, 42] width 16 height 12
click at [667, 39] on button "Save" at bounding box center [679, 42] width 32 height 16
click at [690, 82] on span "Save & Publish" at bounding box center [695, 79] width 48 height 11
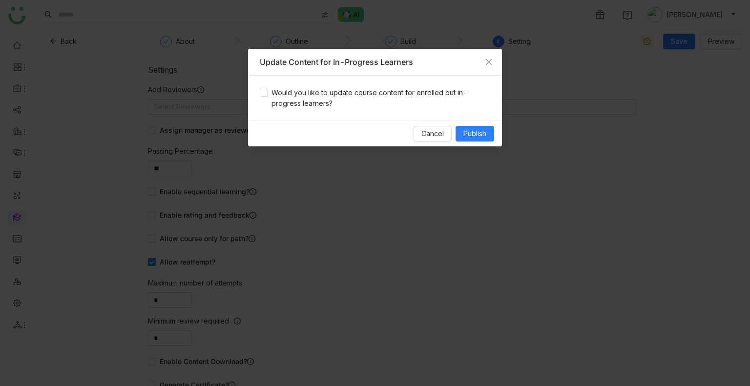
click at [391, 85] on div "Would you like to update course content for enrolled but in-progress learners?" at bounding box center [375, 98] width 254 height 45
click at [389, 93] on span "Would you like to update course content for enrolled but in-progress learners?" at bounding box center [379, 97] width 223 height 21
click at [475, 135] on span "Publish" at bounding box center [474, 133] width 23 height 11
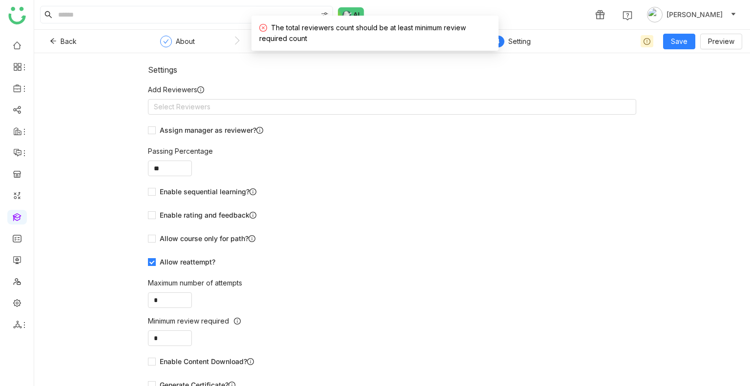
click at [425, 8] on div "1 Uday Bhanu" at bounding box center [392, 14] width 716 height 29
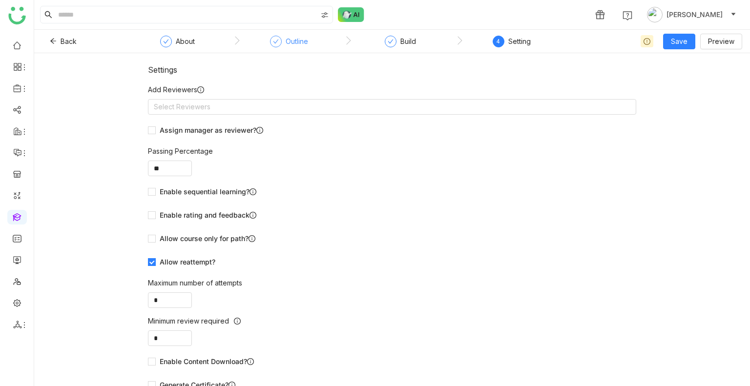
click at [293, 42] on div "Outline" at bounding box center [297, 42] width 22 height 12
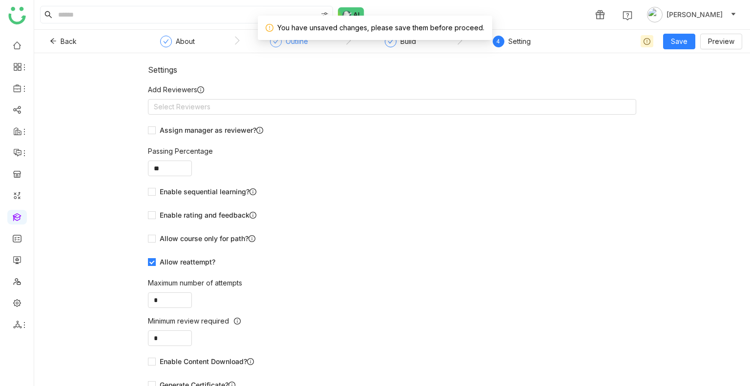
click at [293, 42] on div "Outline" at bounding box center [297, 42] width 22 height 12
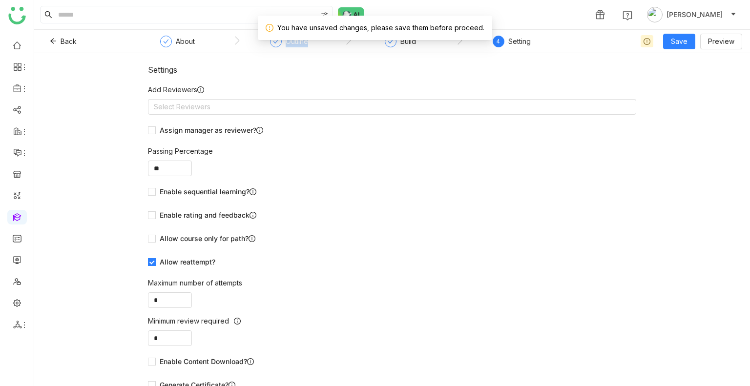
click at [293, 42] on div "Outline" at bounding box center [297, 42] width 22 height 12
click at [687, 42] on span "Save" at bounding box center [679, 41] width 17 height 11
click at [696, 83] on span "Save & Publish" at bounding box center [695, 79] width 48 height 11
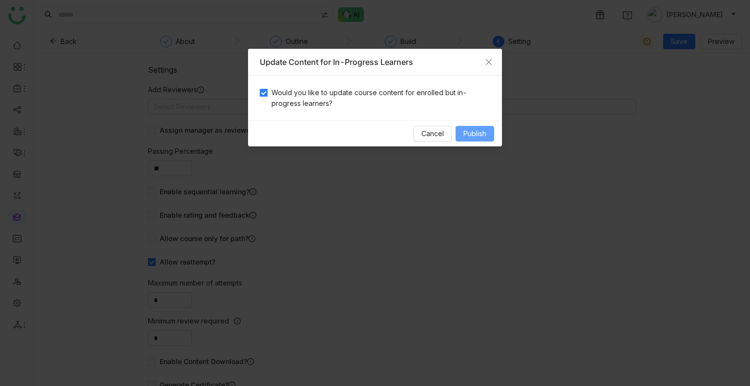
click at [472, 132] on span "Publish" at bounding box center [474, 133] width 23 height 11
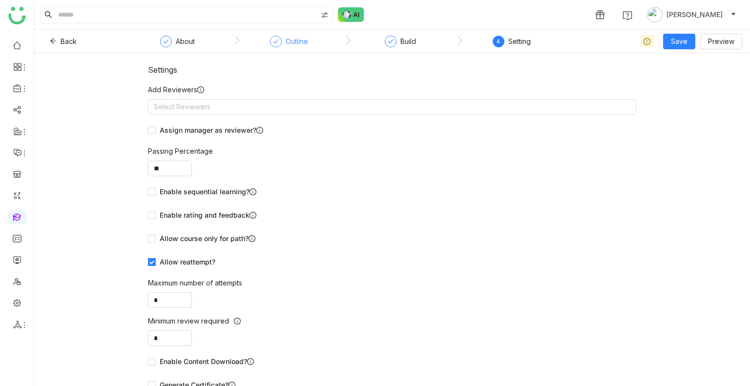
click at [289, 48] on div "Outline" at bounding box center [289, 45] width 38 height 18
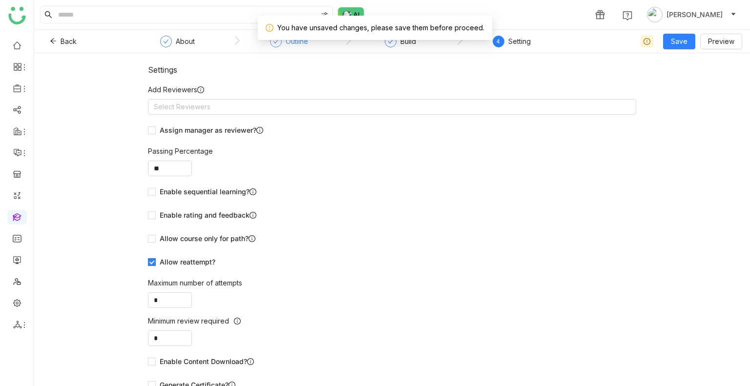
click at [289, 48] on div "Outline" at bounding box center [289, 45] width 38 height 18
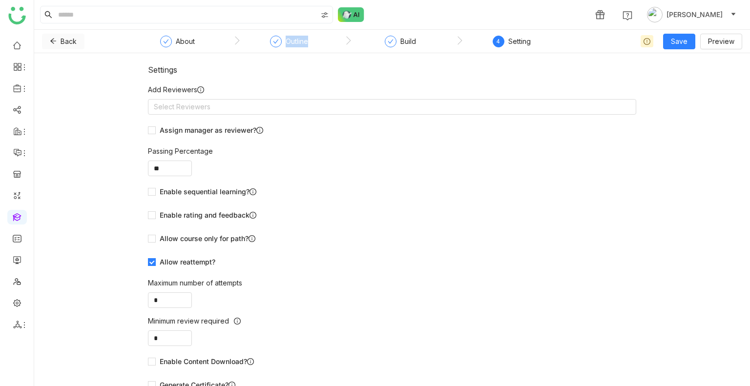
click at [51, 35] on button "Back" at bounding box center [63, 42] width 42 height 16
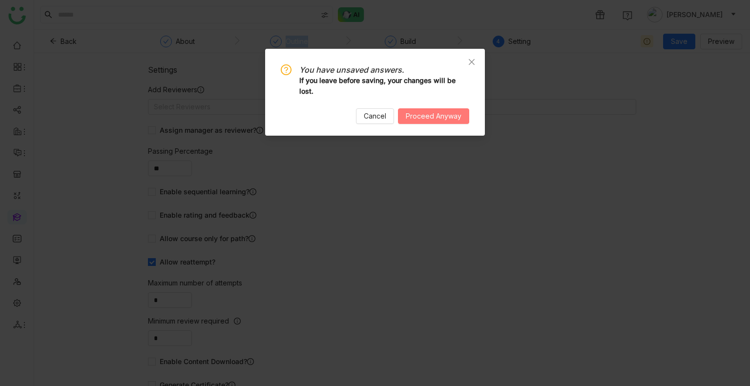
click at [420, 123] on button "Proceed Anyway" at bounding box center [433, 116] width 71 height 16
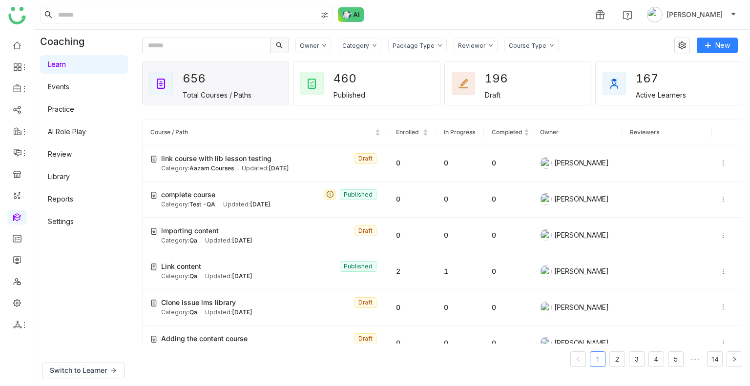
click at [63, 181] on link "Library" at bounding box center [59, 176] width 22 height 8
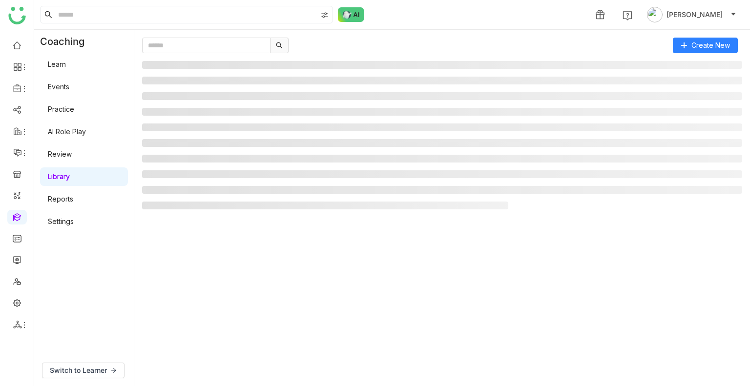
click at [63, 181] on link "Library" at bounding box center [59, 176] width 22 height 8
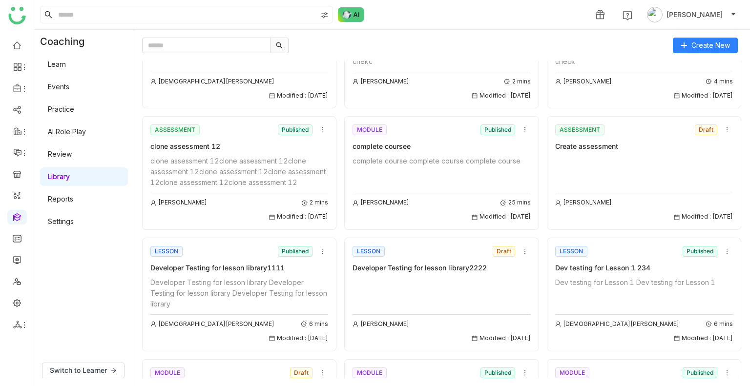
scroll to position [135, 0]
click at [433, 155] on div "complete course complete course complete course" at bounding box center [442, 160] width 178 height 11
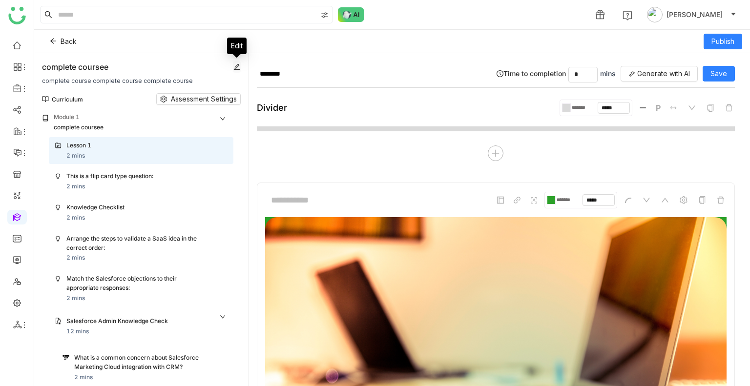
click at [237, 68] on icon at bounding box center [236, 66] width 7 height 7
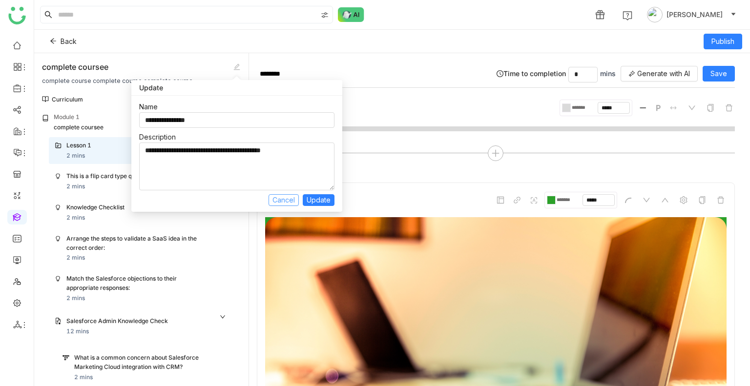
click at [292, 202] on span "Cancel" at bounding box center [284, 200] width 22 height 11
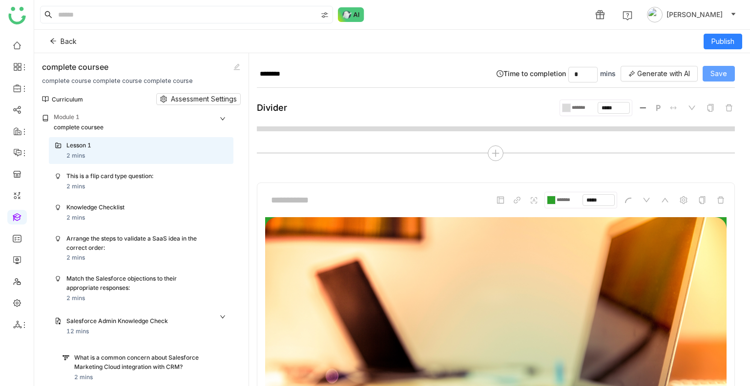
click at [707, 71] on button "Save" at bounding box center [719, 74] width 32 height 16
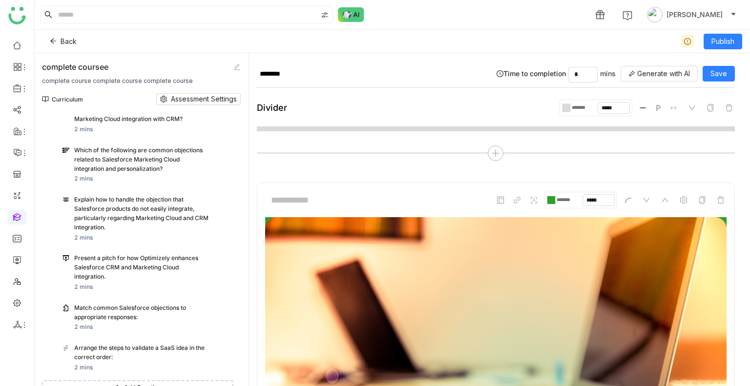
scroll to position [289, 0]
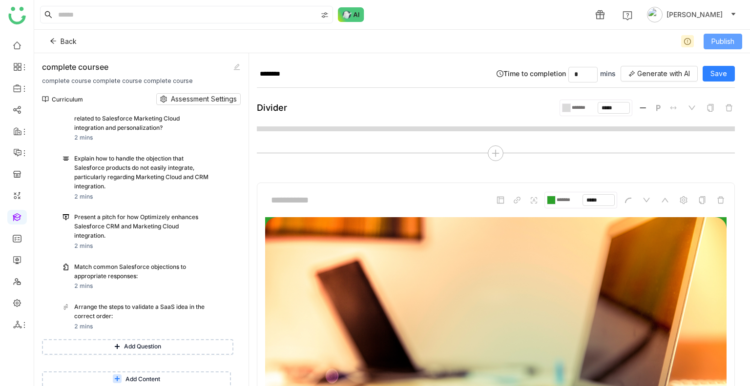
click at [724, 41] on span "Publish" at bounding box center [723, 41] width 23 height 11
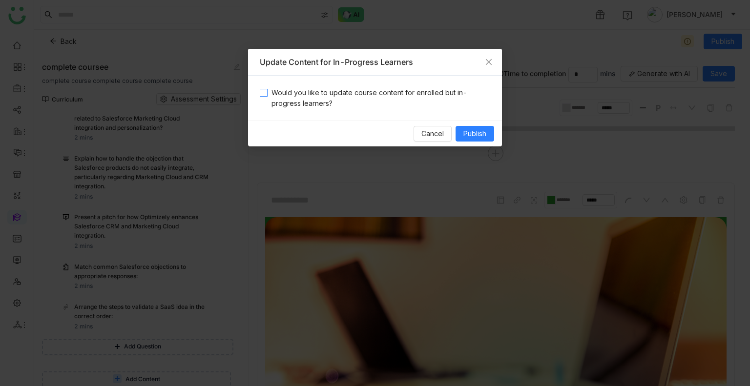
click at [351, 99] on span "Would you like to update course content for enrolled but in-progress learners?" at bounding box center [379, 97] width 223 height 21
click at [457, 131] on button "Publish" at bounding box center [475, 134] width 39 height 16
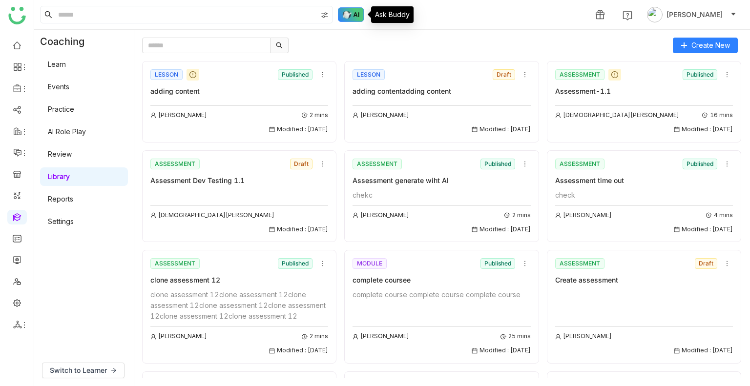
click at [351, 13] on img at bounding box center [351, 14] width 26 height 15
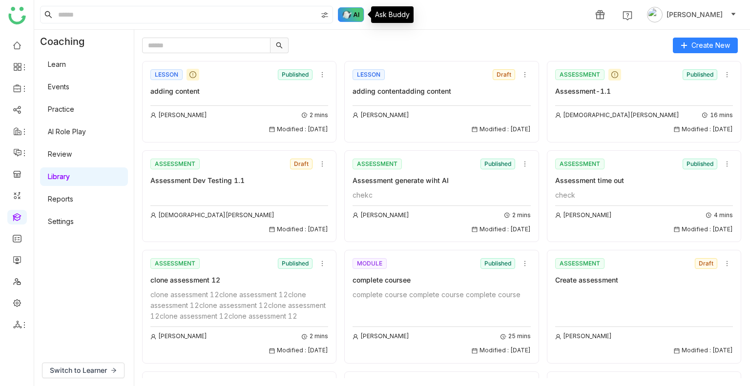
click at [351, 13] on img at bounding box center [351, 14] width 26 height 15
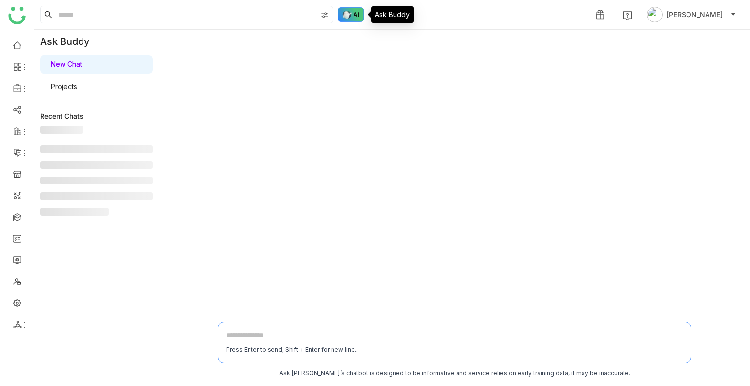
click at [351, 13] on img at bounding box center [351, 14] width 26 height 15
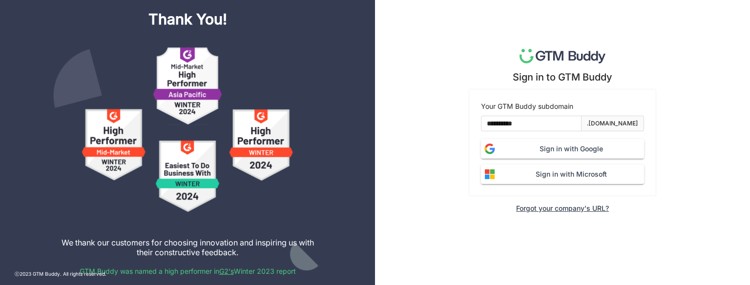
click at [525, 155] on button "Sign in with Google" at bounding box center [562, 149] width 163 height 20
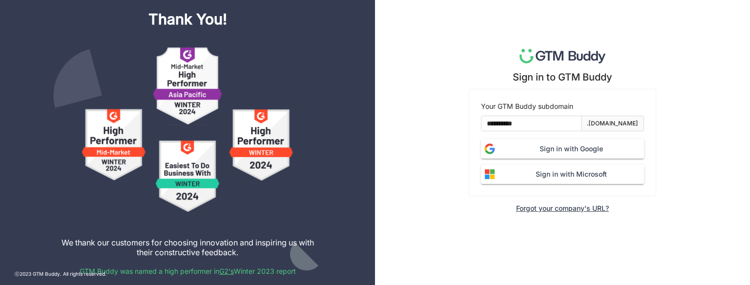
click at [525, 155] on button "Sign in with Google" at bounding box center [562, 149] width 163 height 20
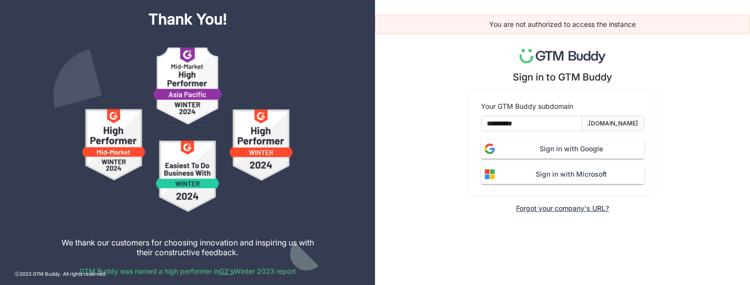
click at [549, 150] on span "Sign in with Google" at bounding box center [572, 149] width 146 height 11
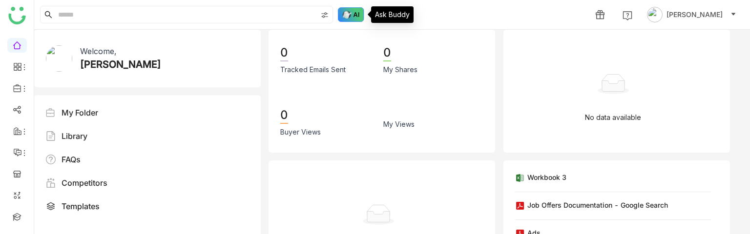
click at [349, 15] on img at bounding box center [351, 14] width 26 height 15
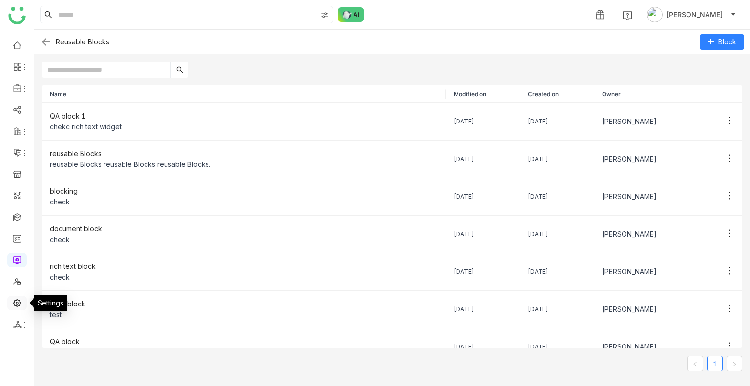
click at [16, 307] on link at bounding box center [17, 302] width 9 height 8
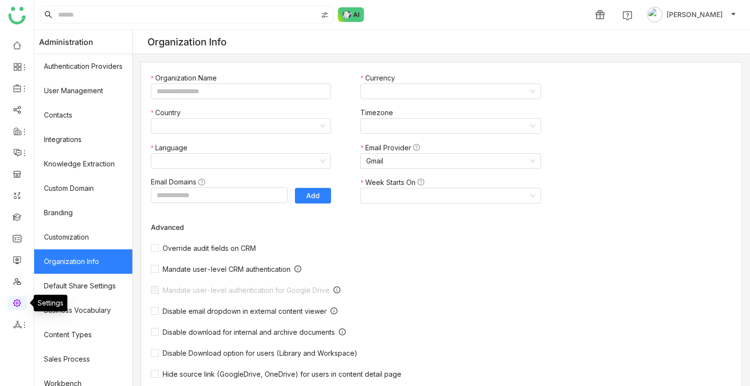
type input "*******"
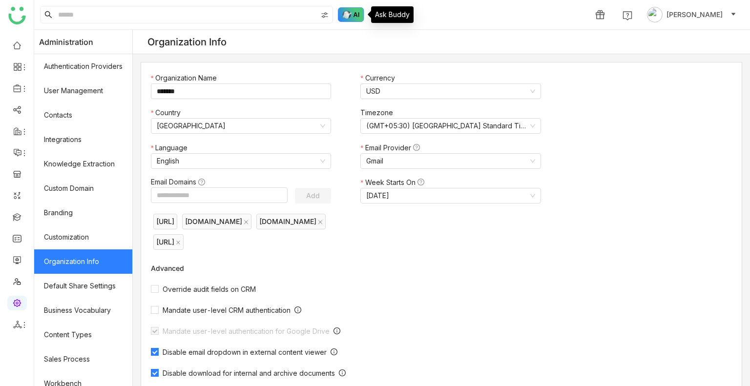
click at [352, 21] on img at bounding box center [351, 14] width 26 height 15
click at [352, 20] on img at bounding box center [351, 14] width 26 height 15
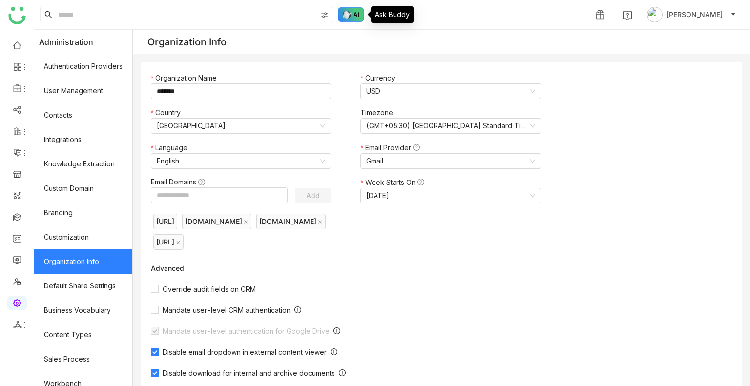
click at [352, 20] on img at bounding box center [351, 14] width 26 height 15
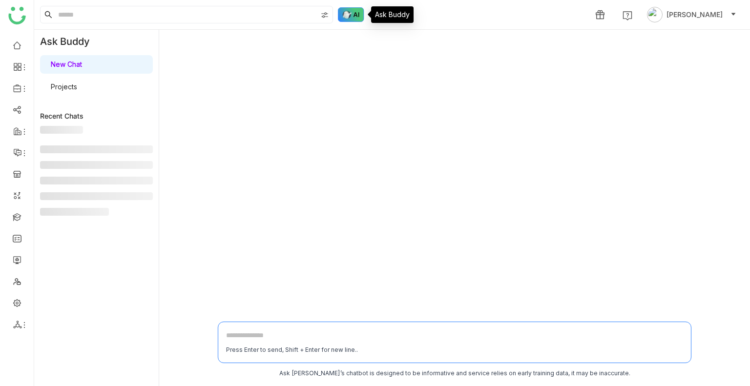
click at [352, 20] on img at bounding box center [351, 14] width 26 height 15
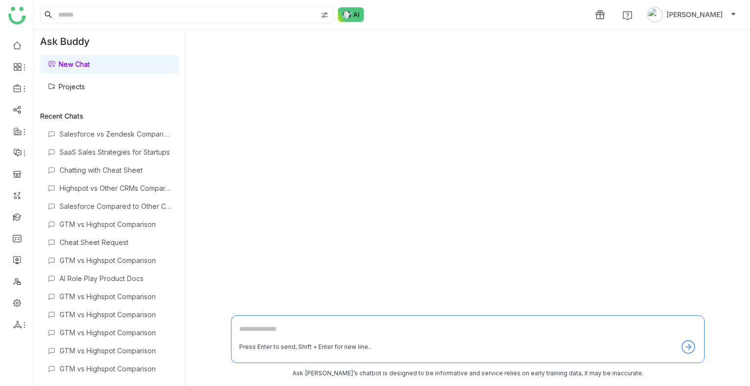
click at [85, 91] on link "Projects" at bounding box center [66, 87] width 37 height 8
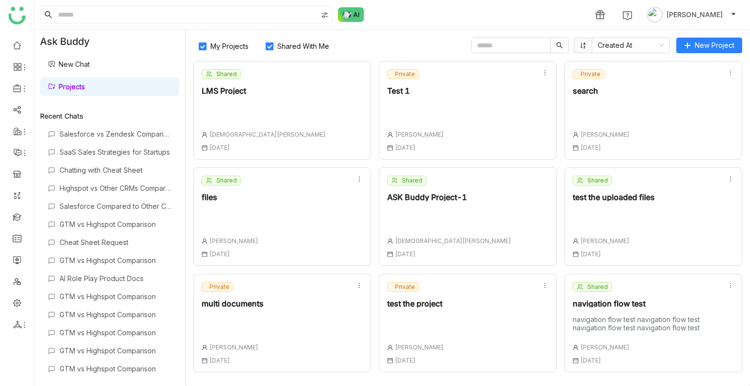
click at [85, 86] on link "Projects" at bounding box center [66, 87] width 37 height 8
click at [260, 45] on label "Shared With Me" at bounding box center [299, 46] width 78 height 16
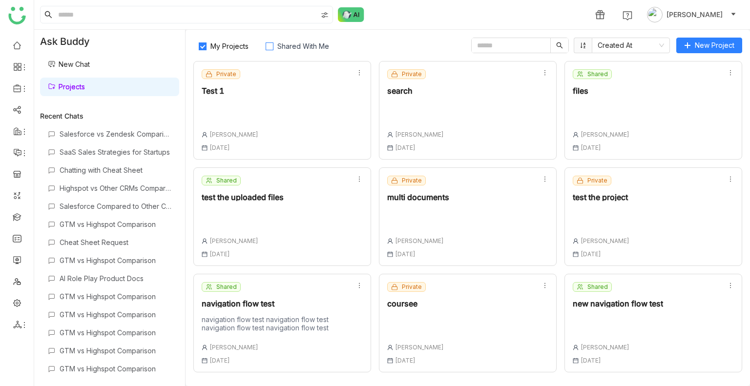
scroll to position [211, 0]
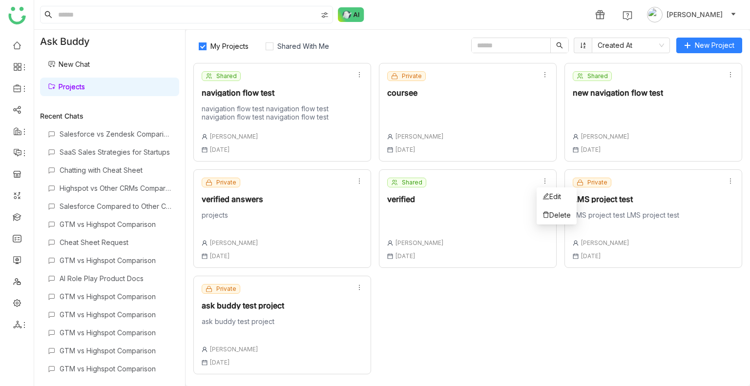
click at [461, 212] on div "Shared verified Uday Bhanu 18 Aug , 2025" at bounding box center [468, 218] width 178 height 99
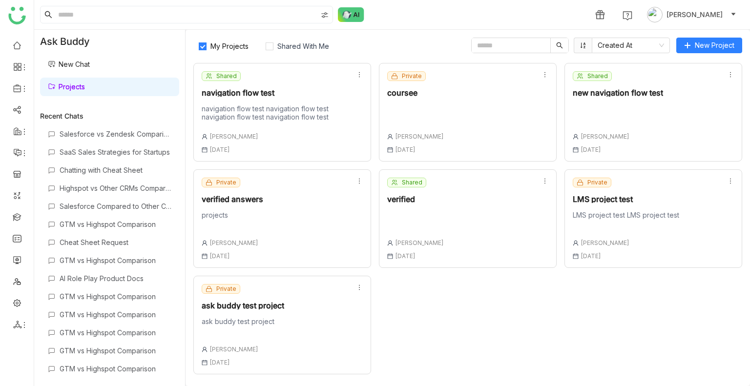
click at [402, 192] on div "Shared verified Uday Bhanu 18 Aug , 2025" at bounding box center [415, 219] width 57 height 82
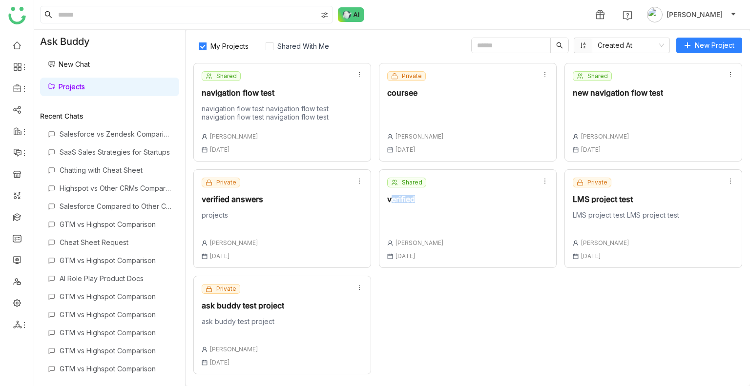
click at [402, 192] on div "Shared verified Uday Bhanu 18 Aug , 2025" at bounding box center [415, 219] width 57 height 82
click at [435, 210] on div "Shared verified Uday Bhanu 18 Aug , 2025" at bounding box center [468, 218] width 178 height 99
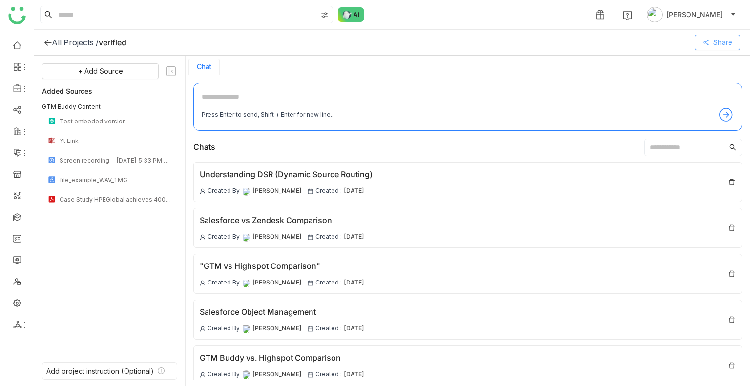
click at [714, 44] on span "Share" at bounding box center [723, 42] width 19 height 11
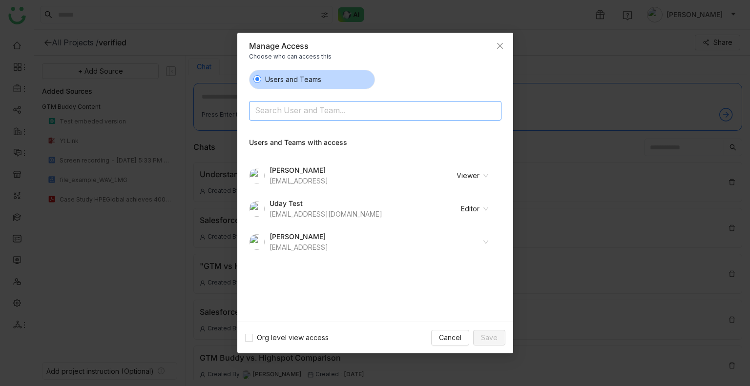
click at [288, 113] on input at bounding box center [350, 112] width 190 height 16
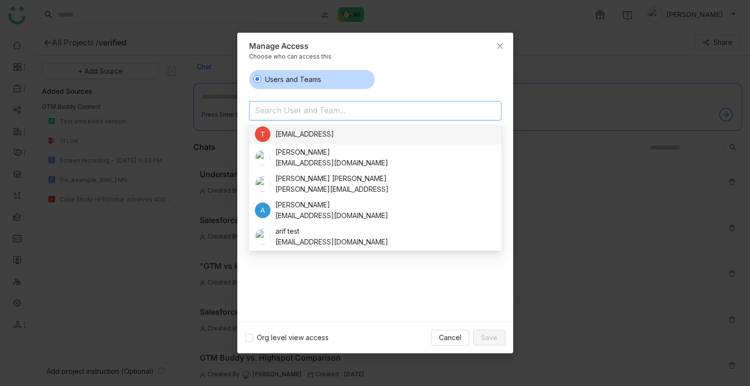
click at [453, 68] on div "Users and Teams Search User and Team... Users and Teams with access Avneesh Sri…" at bounding box center [375, 192] width 276 height 260
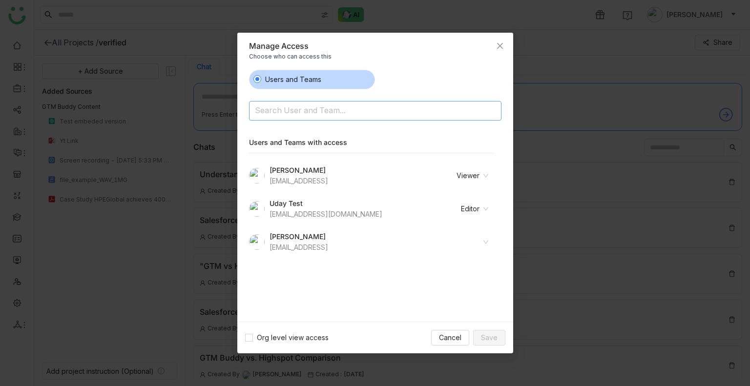
click at [274, 112] on input at bounding box center [350, 112] width 190 height 16
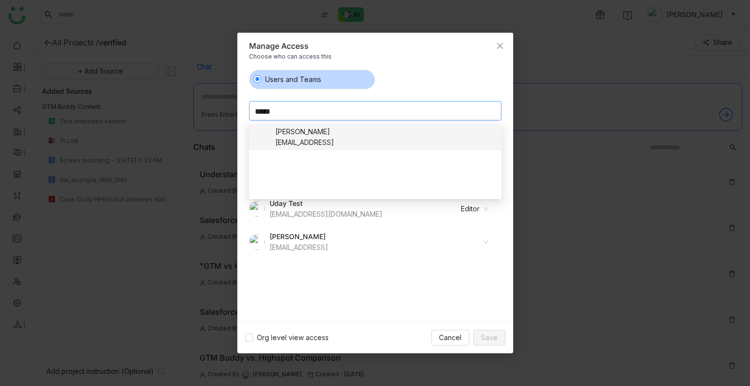
type input "*****"
click at [303, 138] on div "prashanthch@gtmbuddy.ai" at bounding box center [304, 142] width 59 height 11
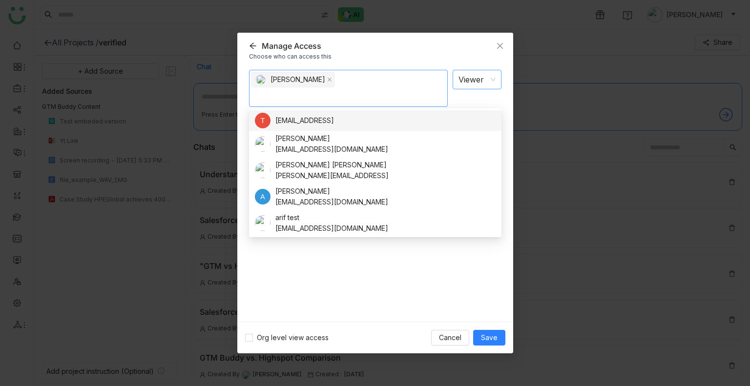
click at [472, 80] on nz-select-item "Viewer" at bounding box center [477, 79] width 37 height 19
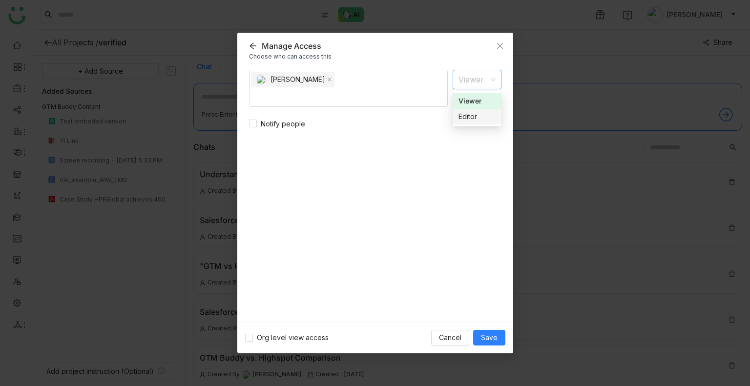
click at [473, 120] on div "Editor" at bounding box center [477, 116] width 37 height 11
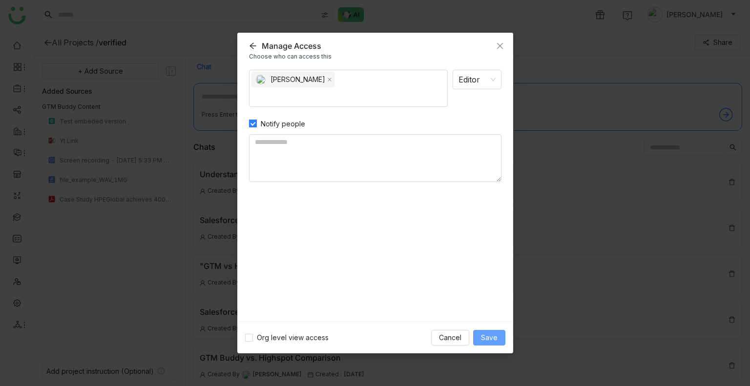
click at [483, 336] on span "Save" at bounding box center [489, 338] width 17 height 11
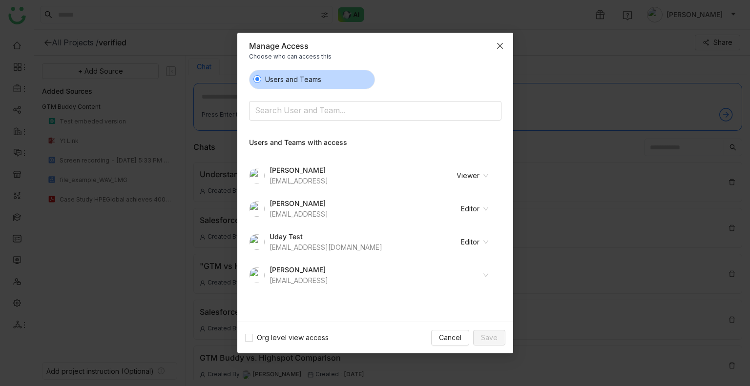
click at [499, 50] on span "Close" at bounding box center [500, 46] width 26 height 26
